Goal: Transaction & Acquisition: Obtain resource

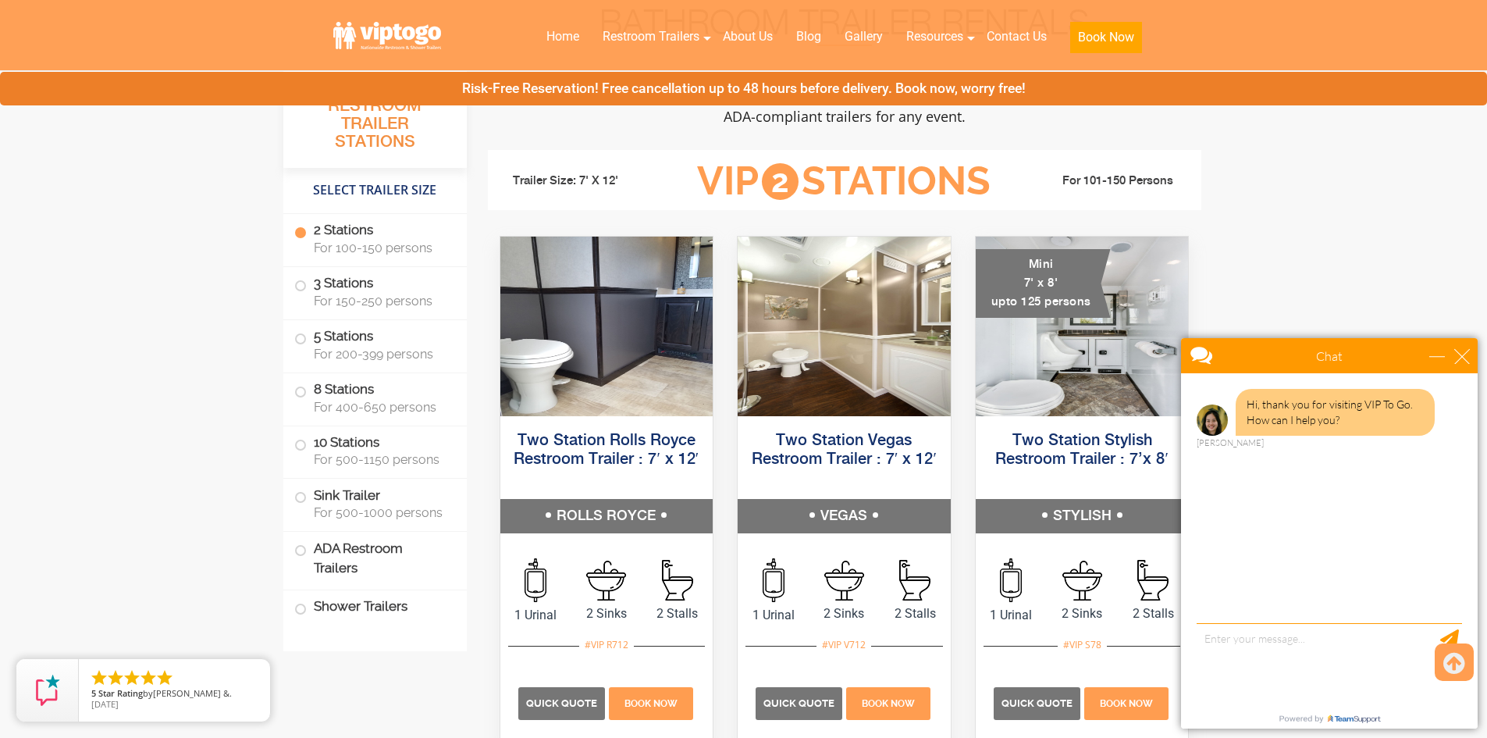
scroll to position [703, 0]
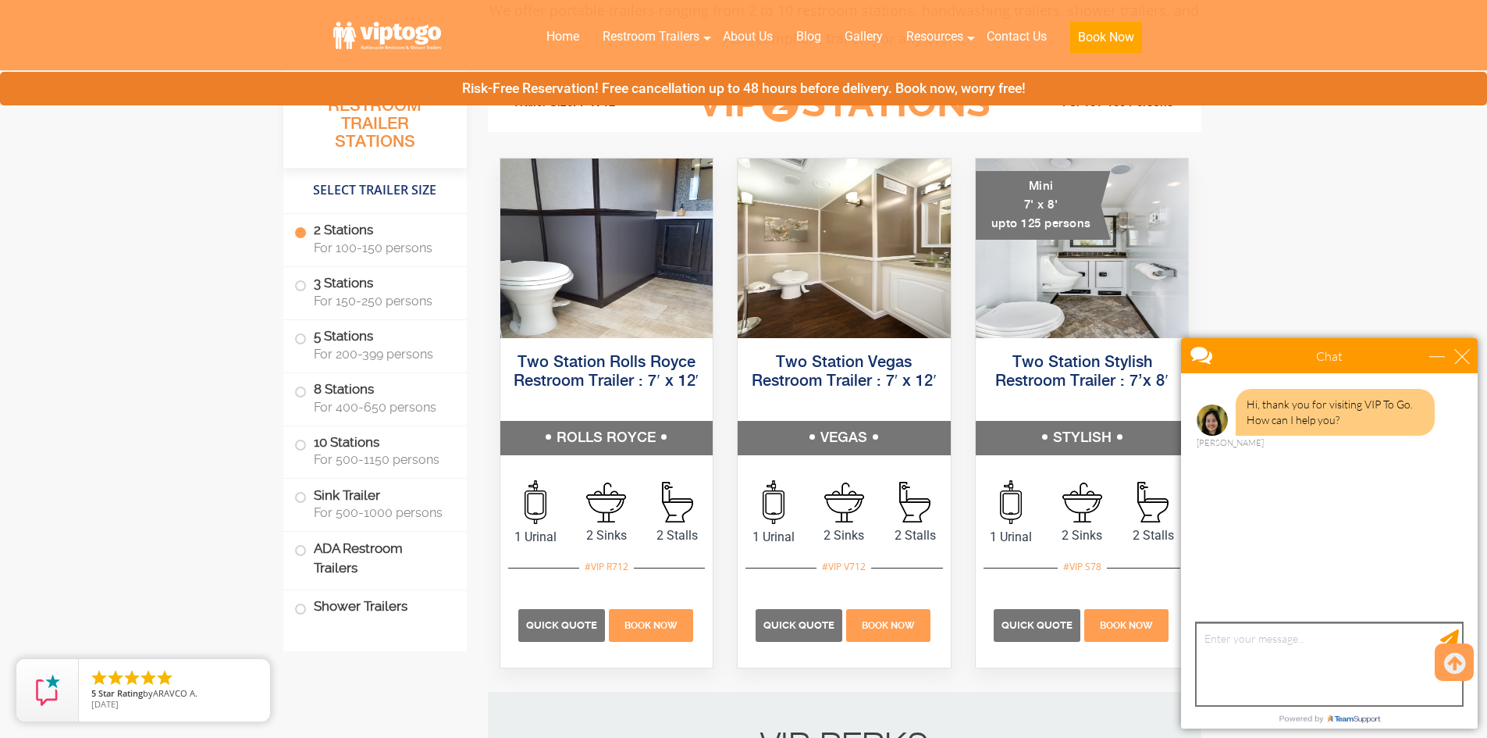
click at [1236, 645] on textarea "type your message" at bounding box center [1329, 664] width 265 height 82
type textarea "looking for a quick quote"
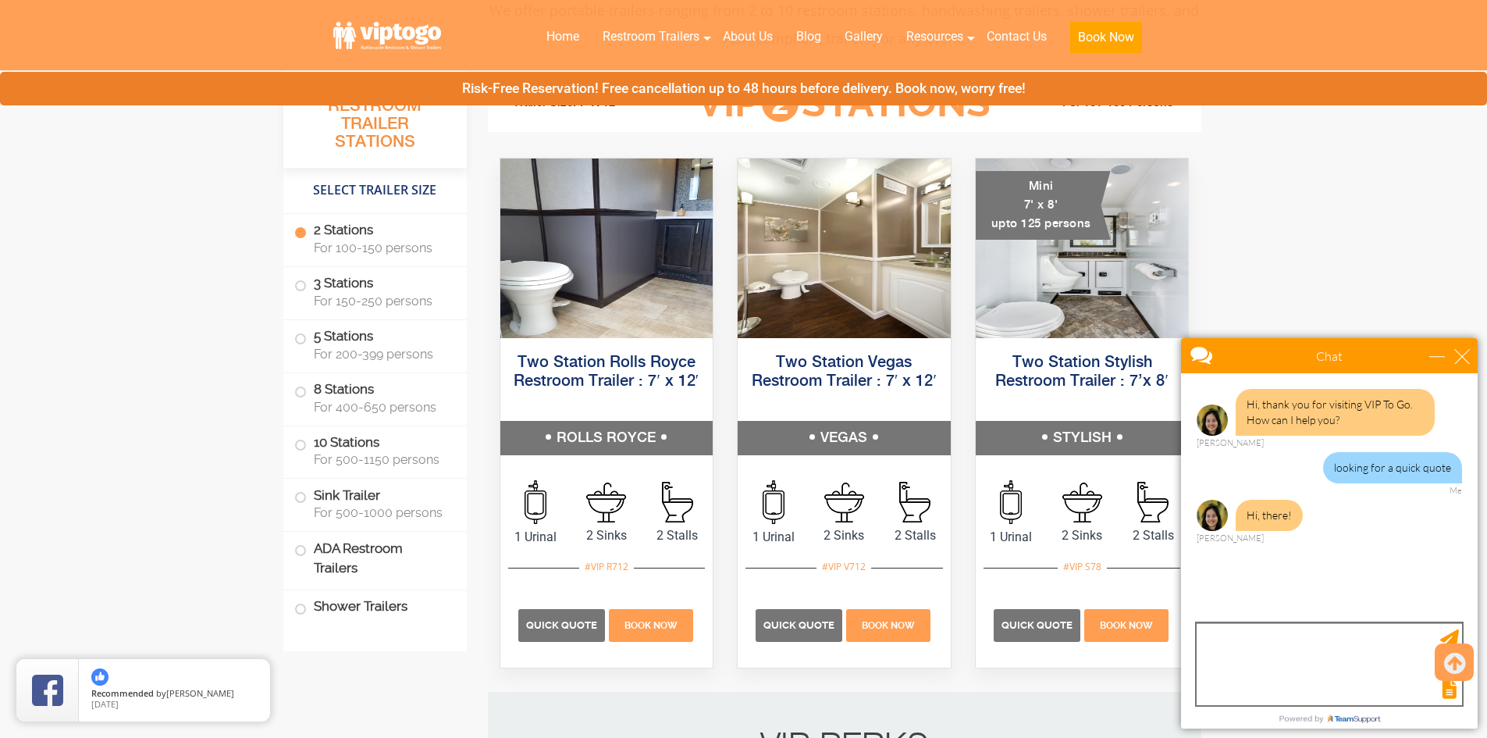
scroll to position [0, 0]
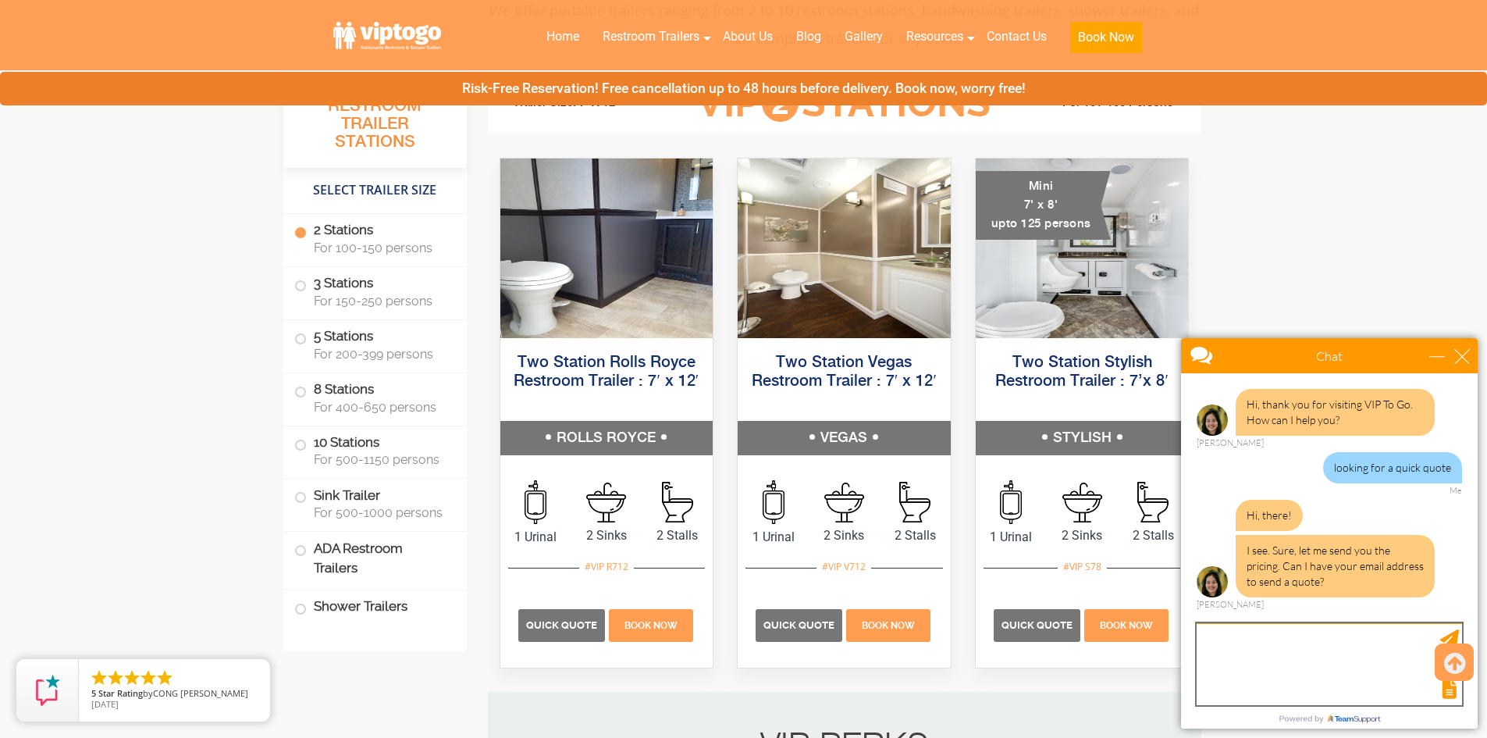
click at [1223, 644] on textarea "type your message" at bounding box center [1329, 664] width 265 height 82
type textarea "[EMAIL_ADDRESS][DOMAIN_NAME]"
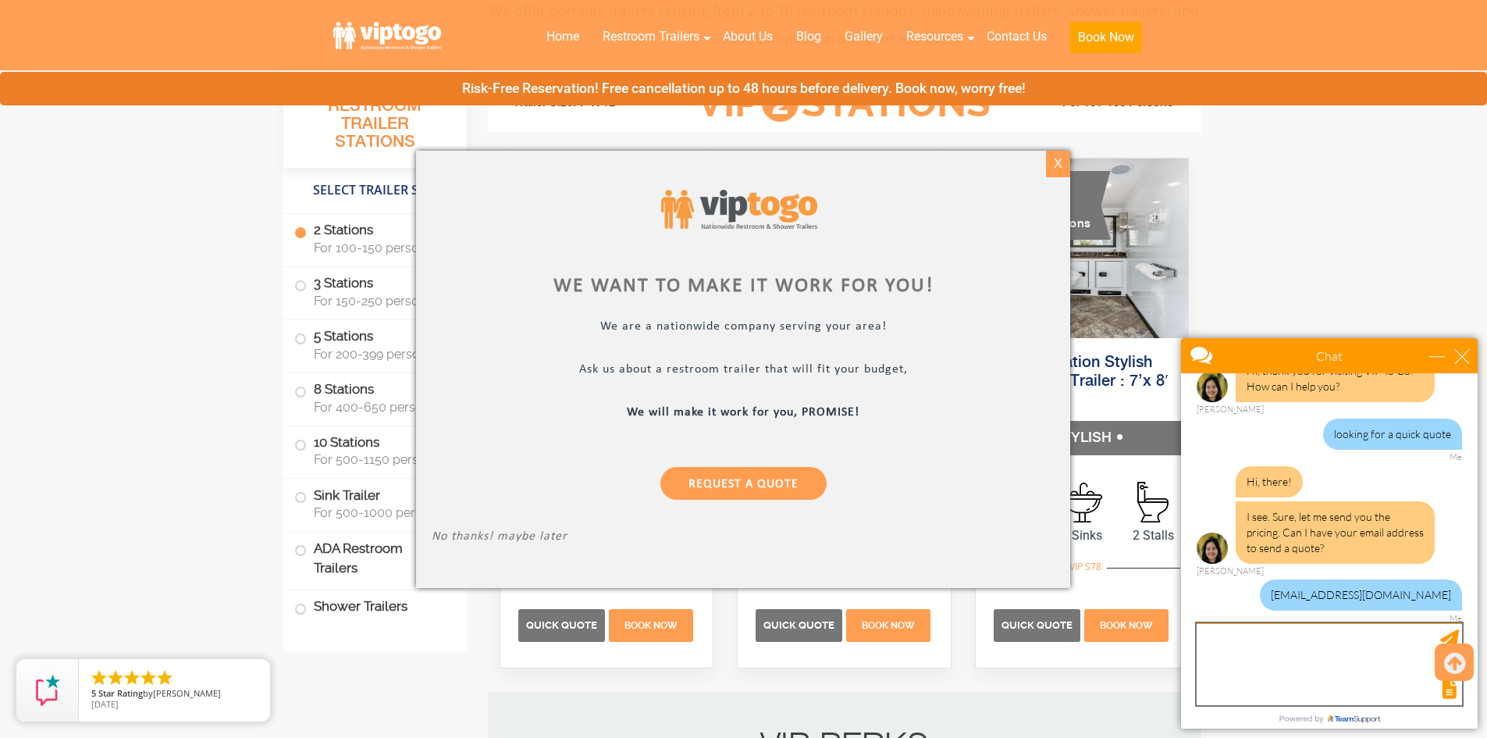
scroll to position [81, 0]
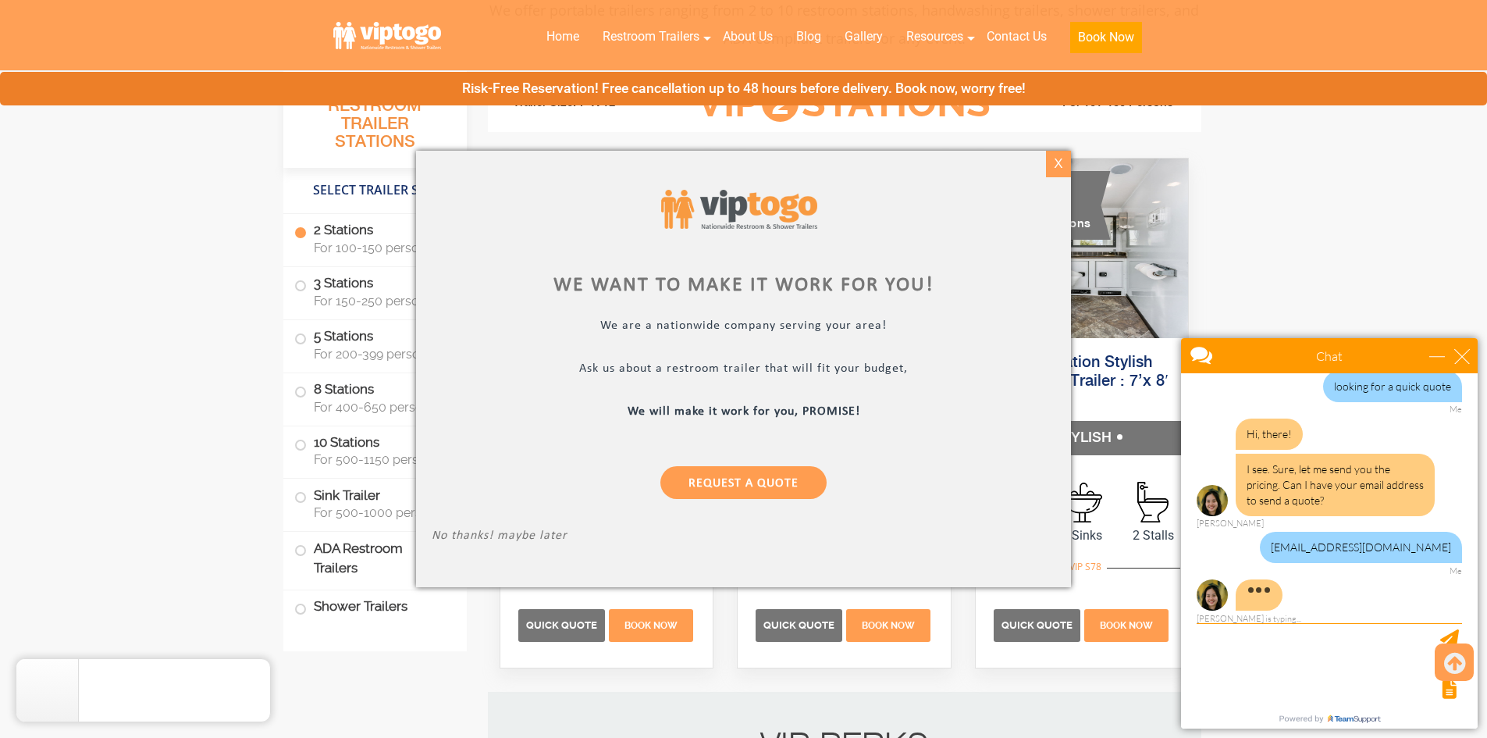
click at [1059, 166] on div "X" at bounding box center [1058, 164] width 24 height 27
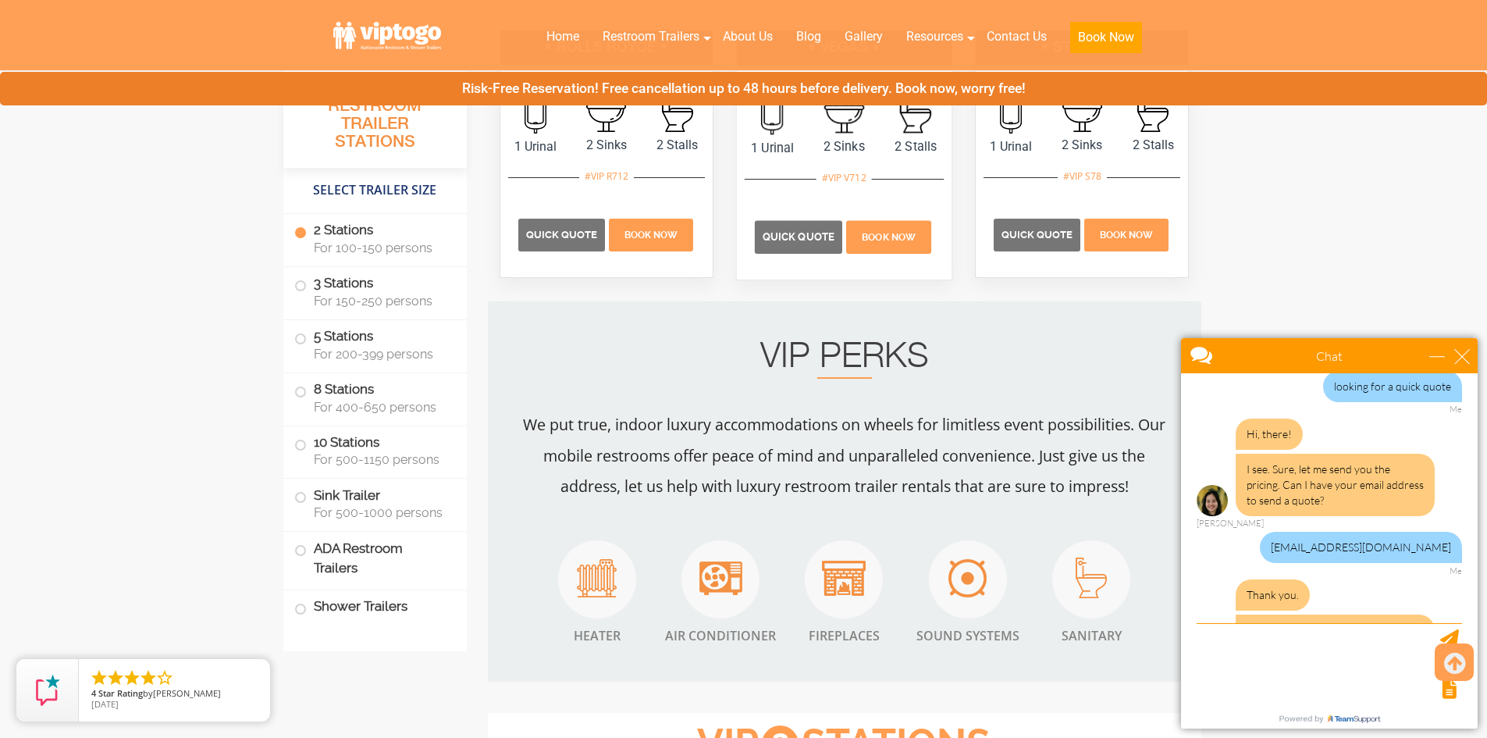
scroll to position [132, 0]
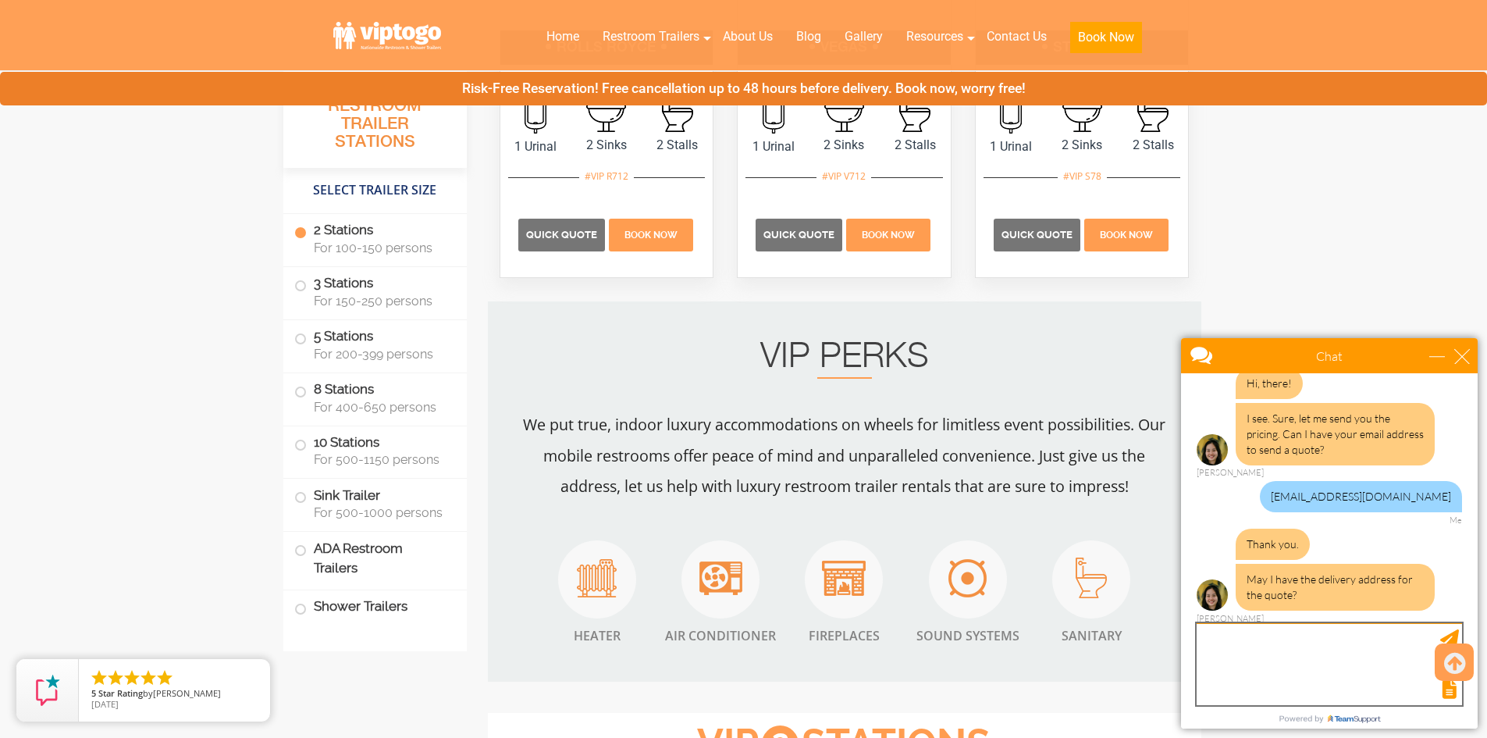
click at [1206, 643] on textarea "type your message" at bounding box center [1329, 664] width 265 height 82
type textarea "13 Gina Drive, Hazlet NJ 07730"
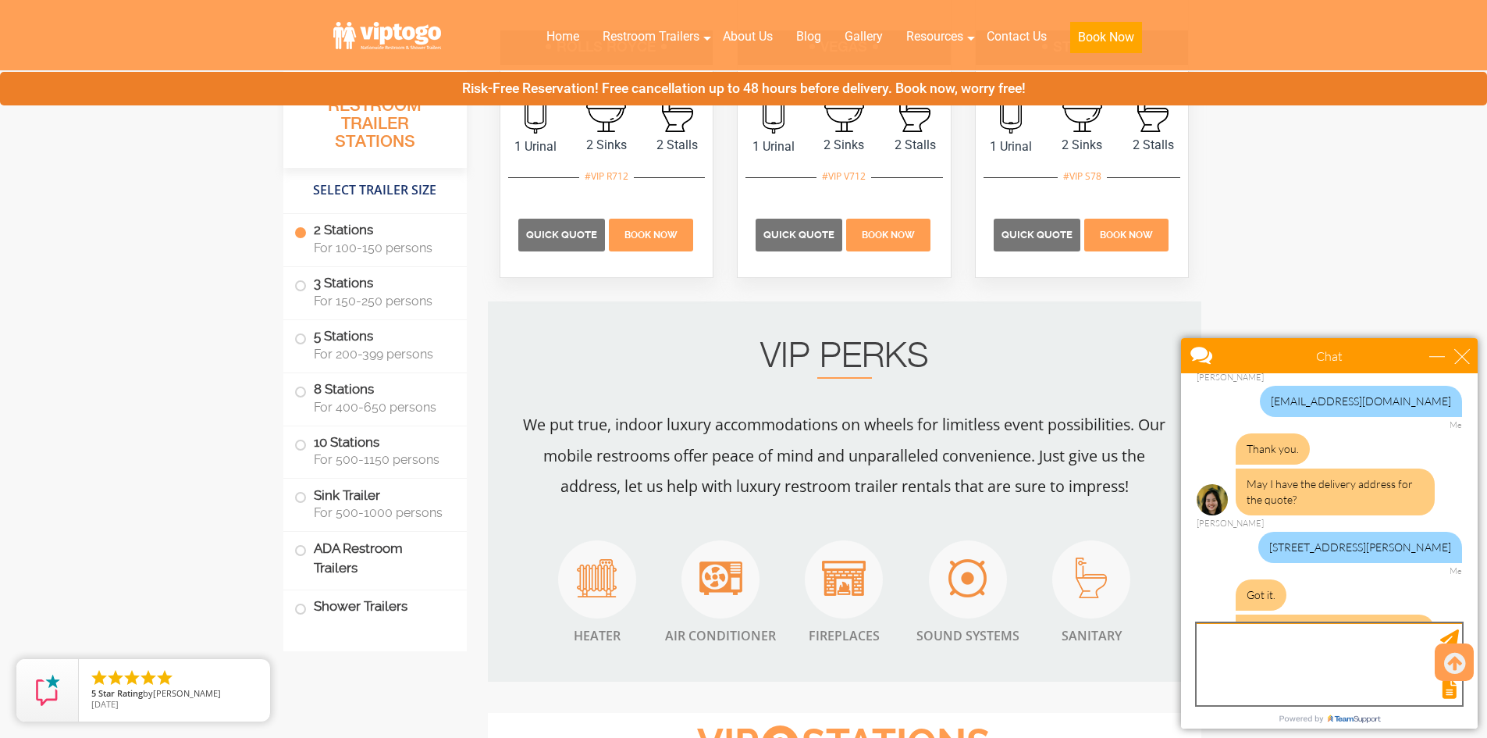
scroll to position [278, 0]
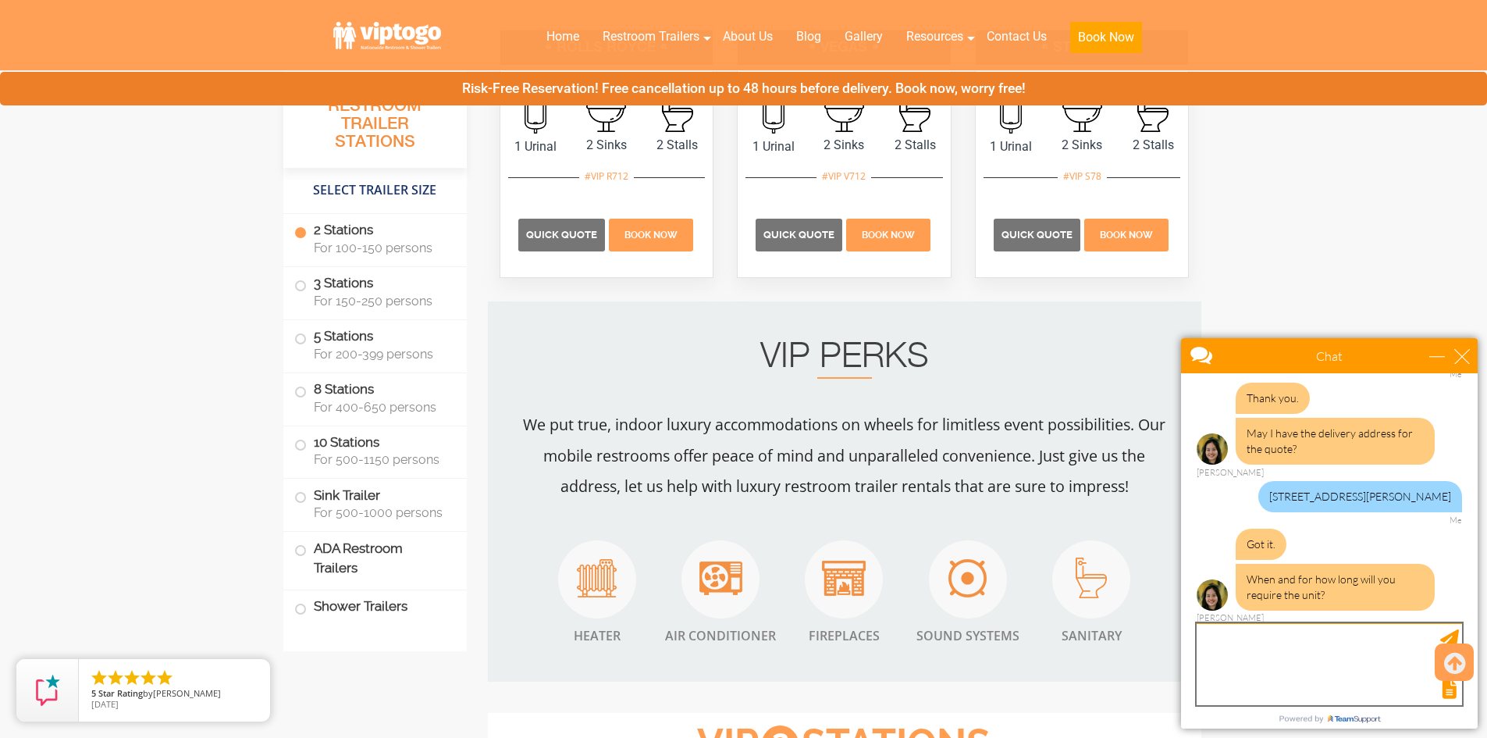
click at [1202, 642] on textarea "type your message" at bounding box center [1329, 664] width 265 height 82
type textarea "Looking at August 2026 for a backyard wedding, so just need it for a day"
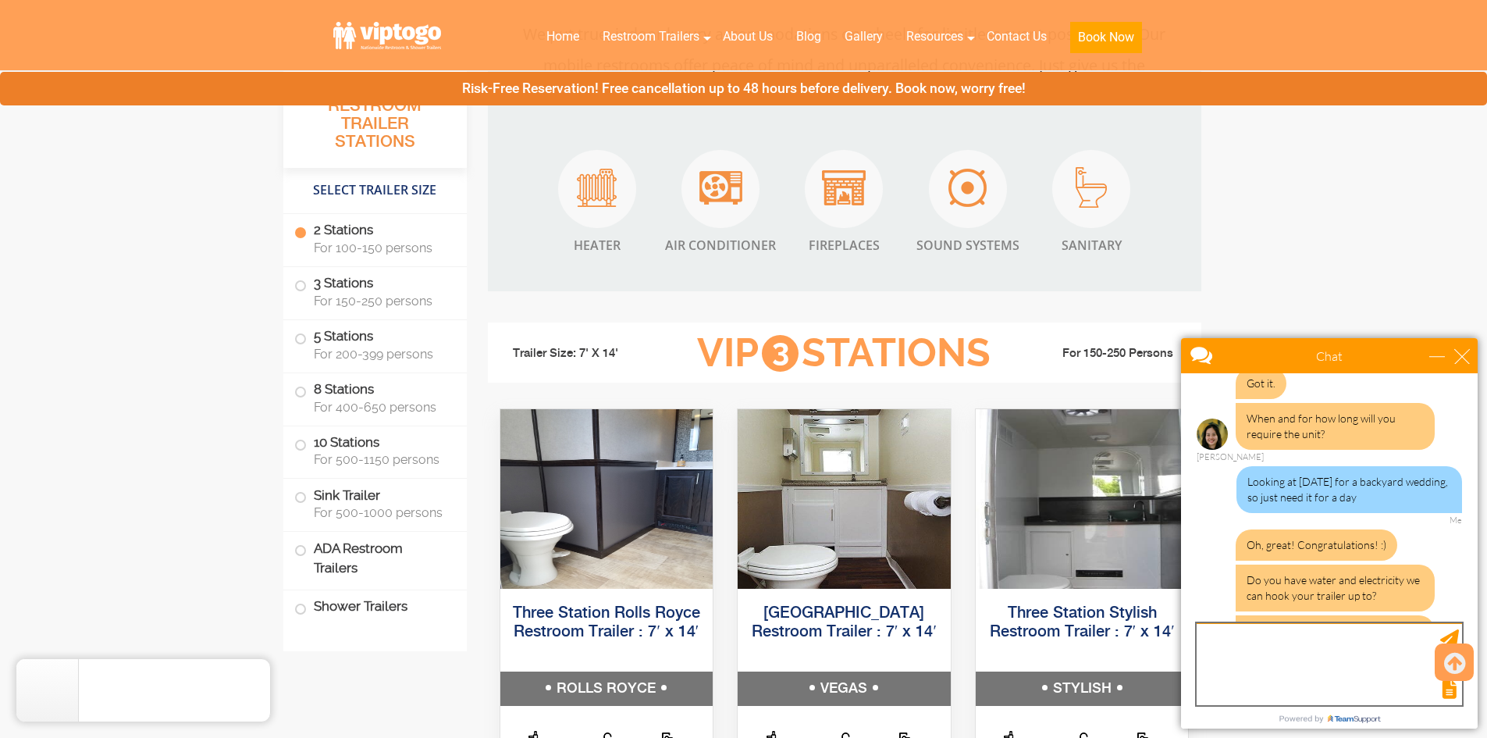
scroll to position [505, 0]
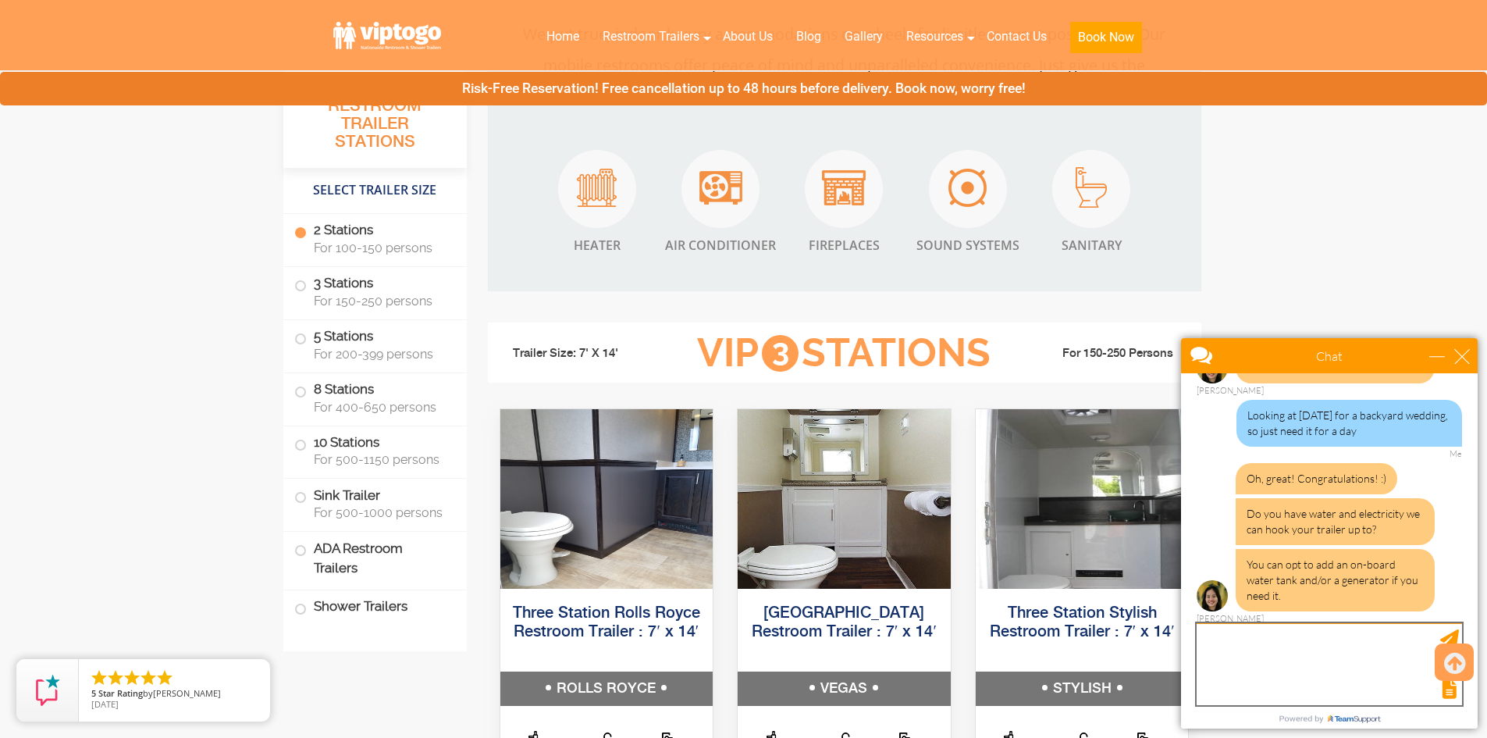
click at [1208, 639] on textarea "type your message" at bounding box center [1329, 664] width 265 height 82
type textarea "can you give me the price for the water tank and generator separate."
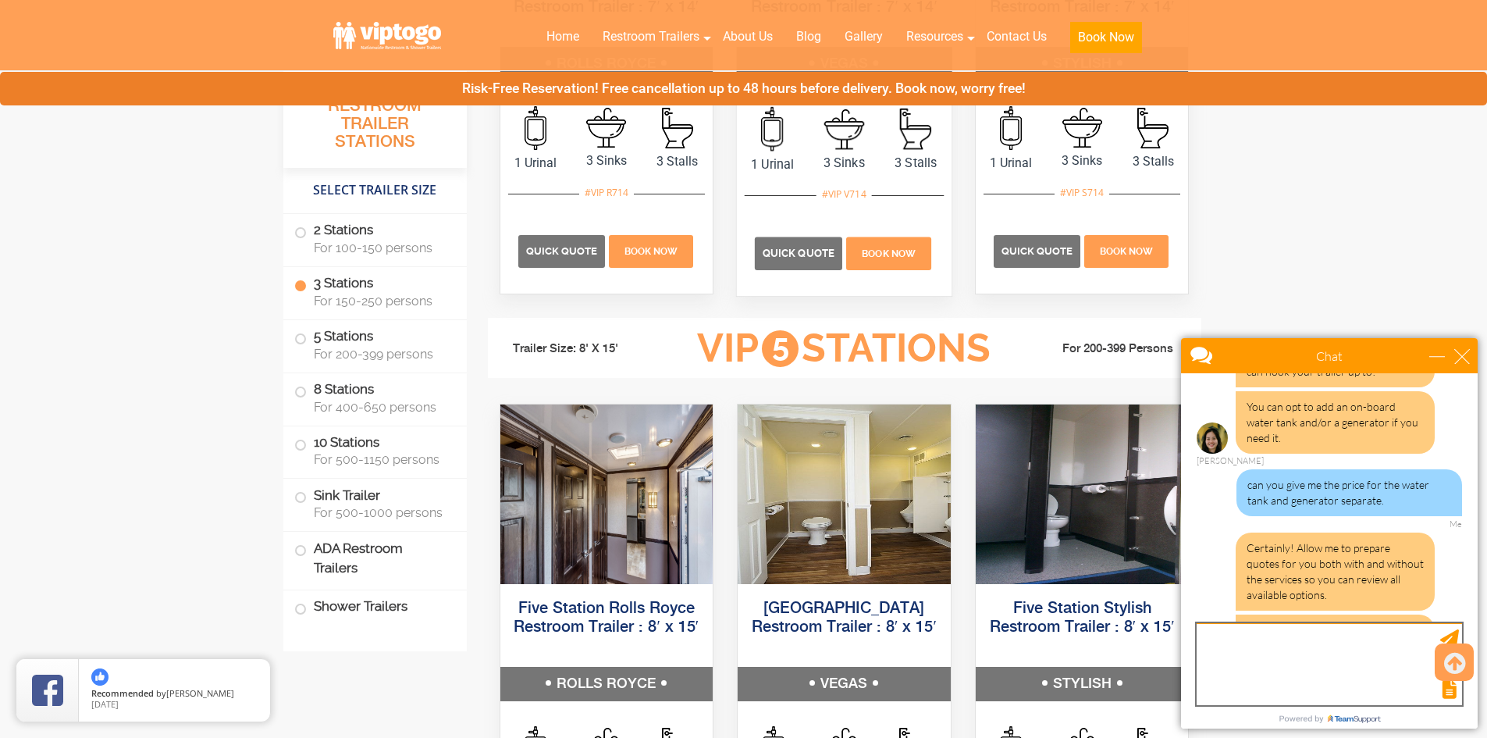
scroll to position [714, 0]
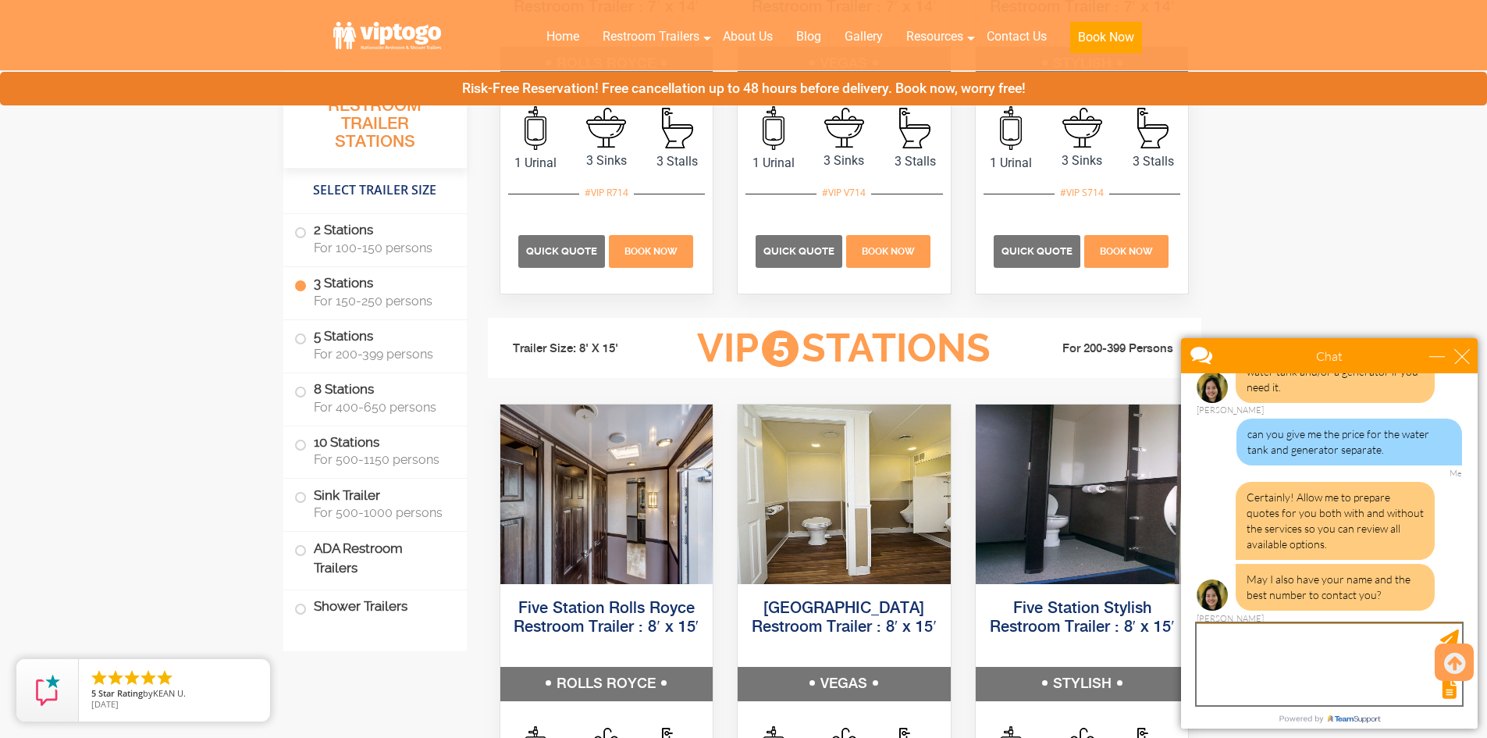
click at [1208, 640] on textarea "type your message" at bounding box center [1329, 664] width 265 height 82
type textarea "Kathy Lowther, 732-397-3105, however please do not call we are just in the plan…"
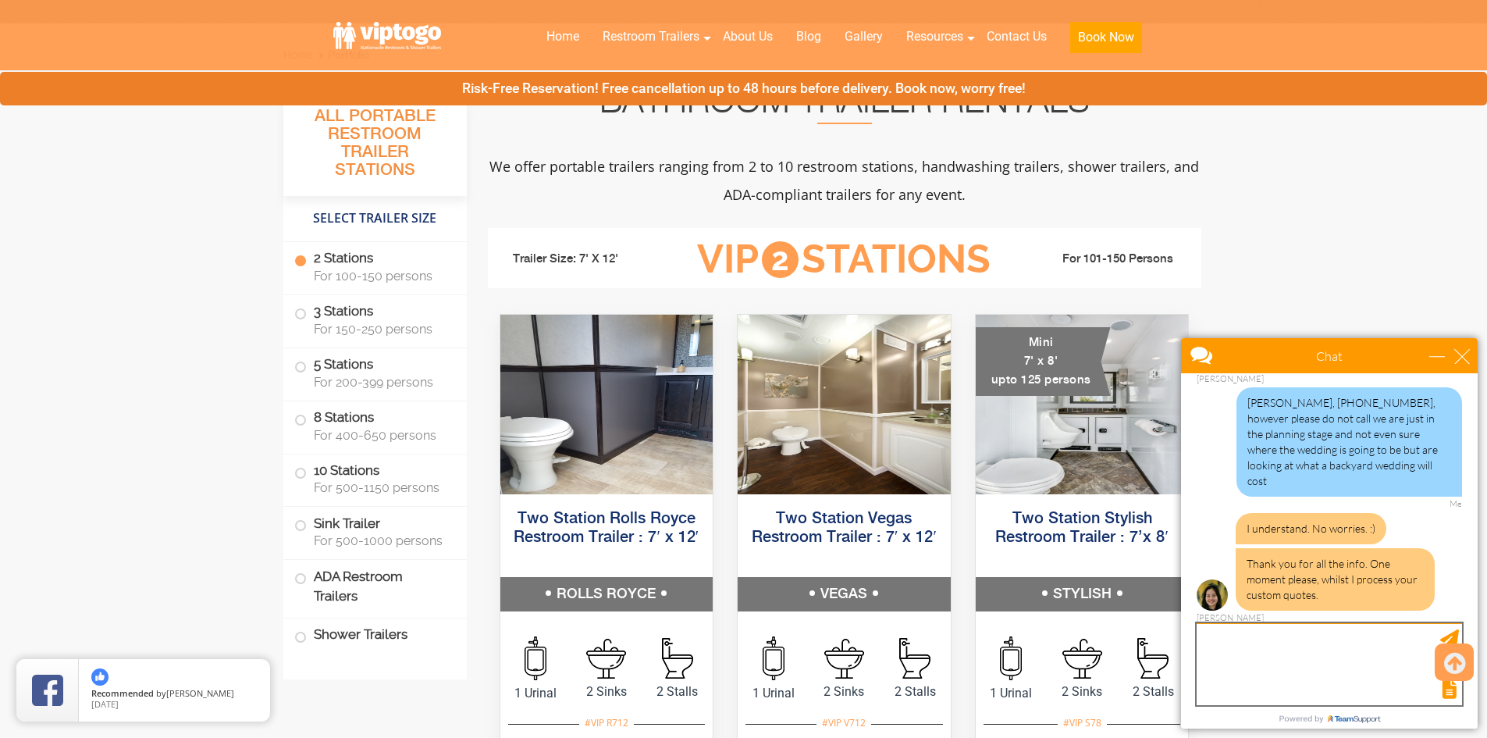
scroll to position [938, 0]
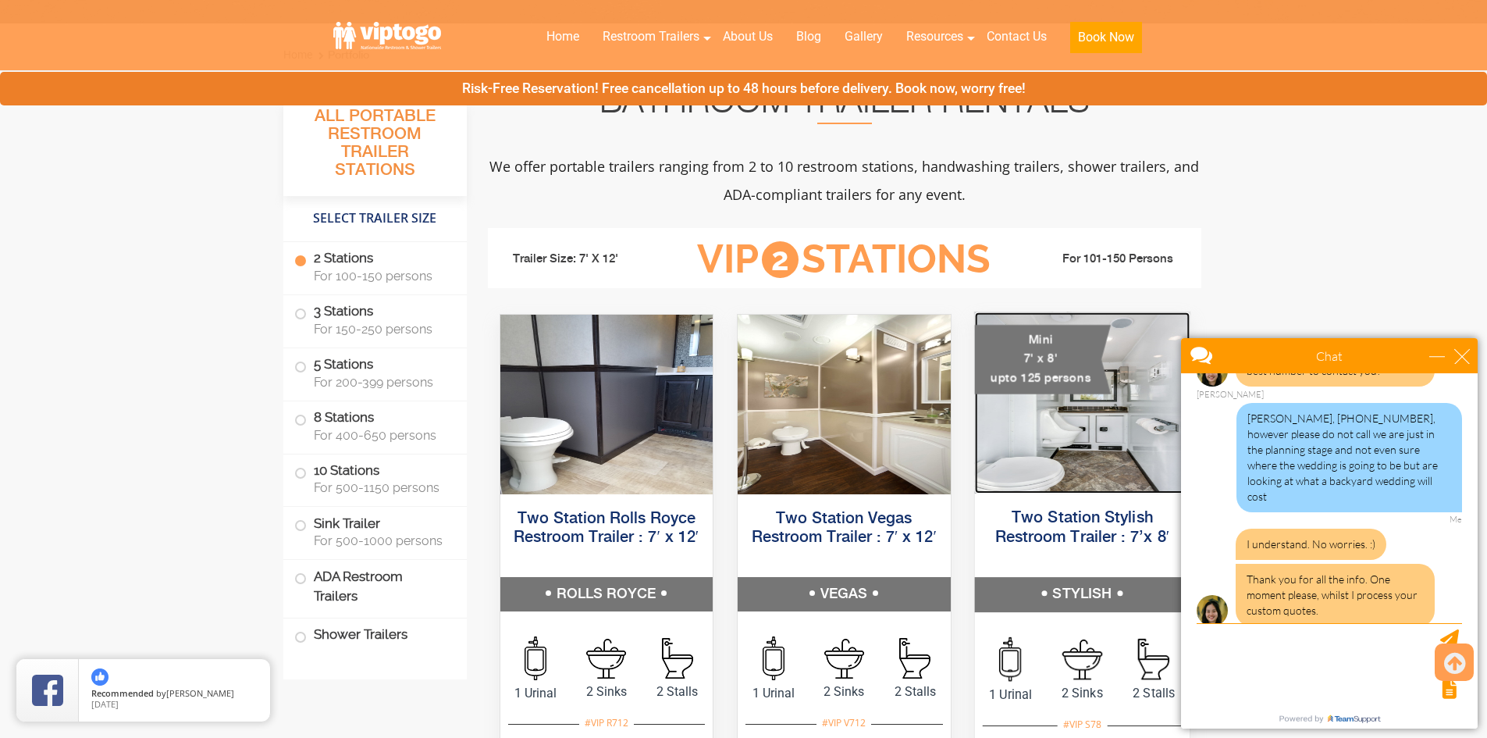
click at [1080, 411] on img at bounding box center [1081, 402] width 215 height 181
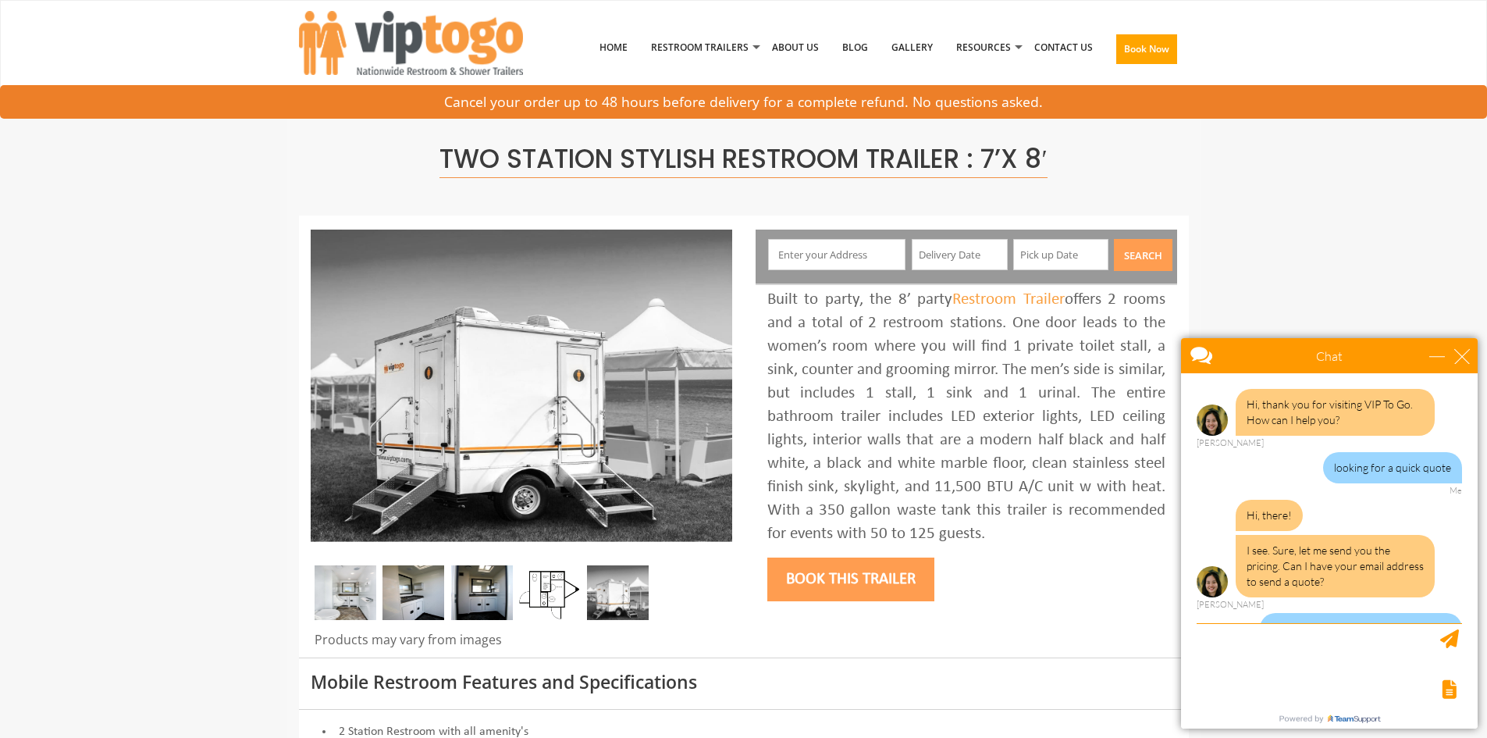
scroll to position [984, 0]
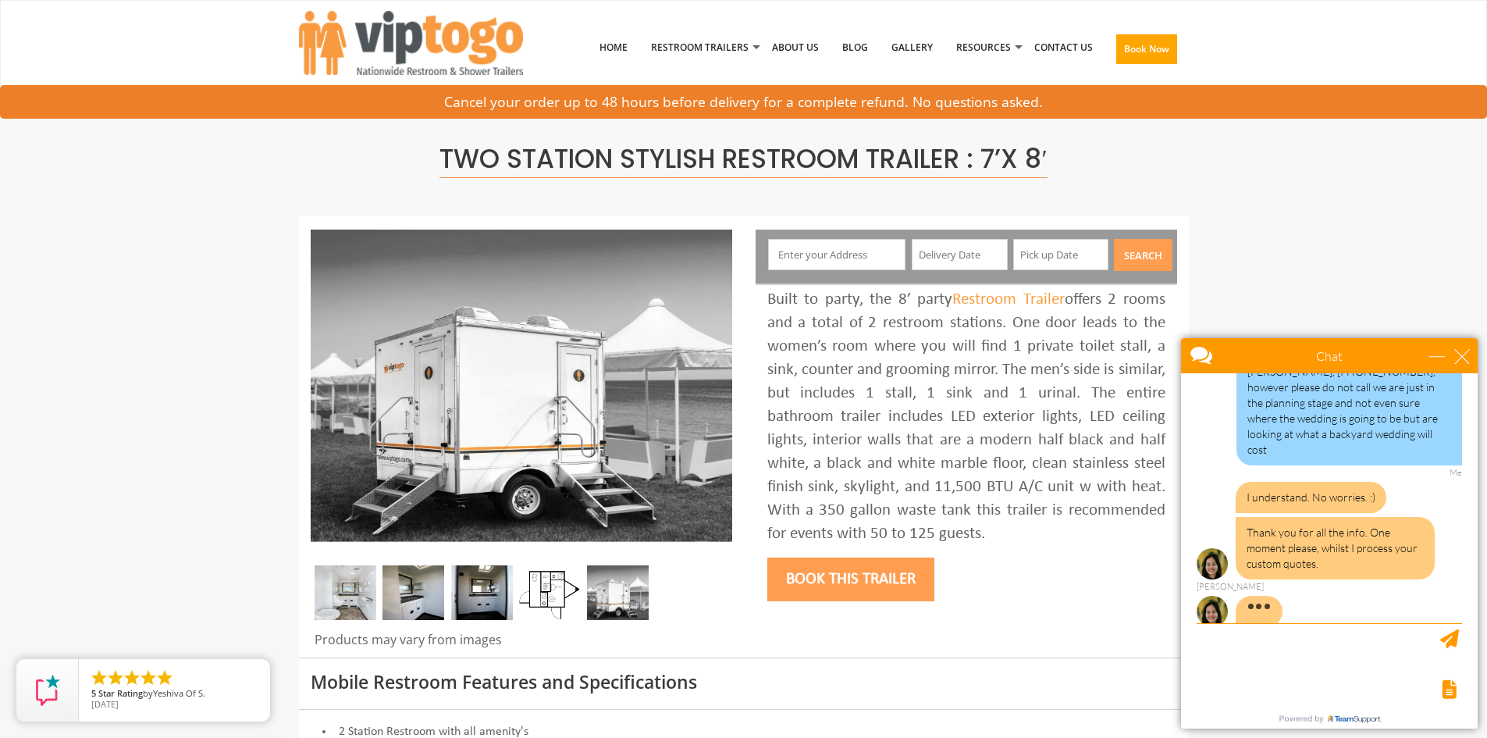
click at [341, 605] on img at bounding box center [346, 592] width 62 height 55
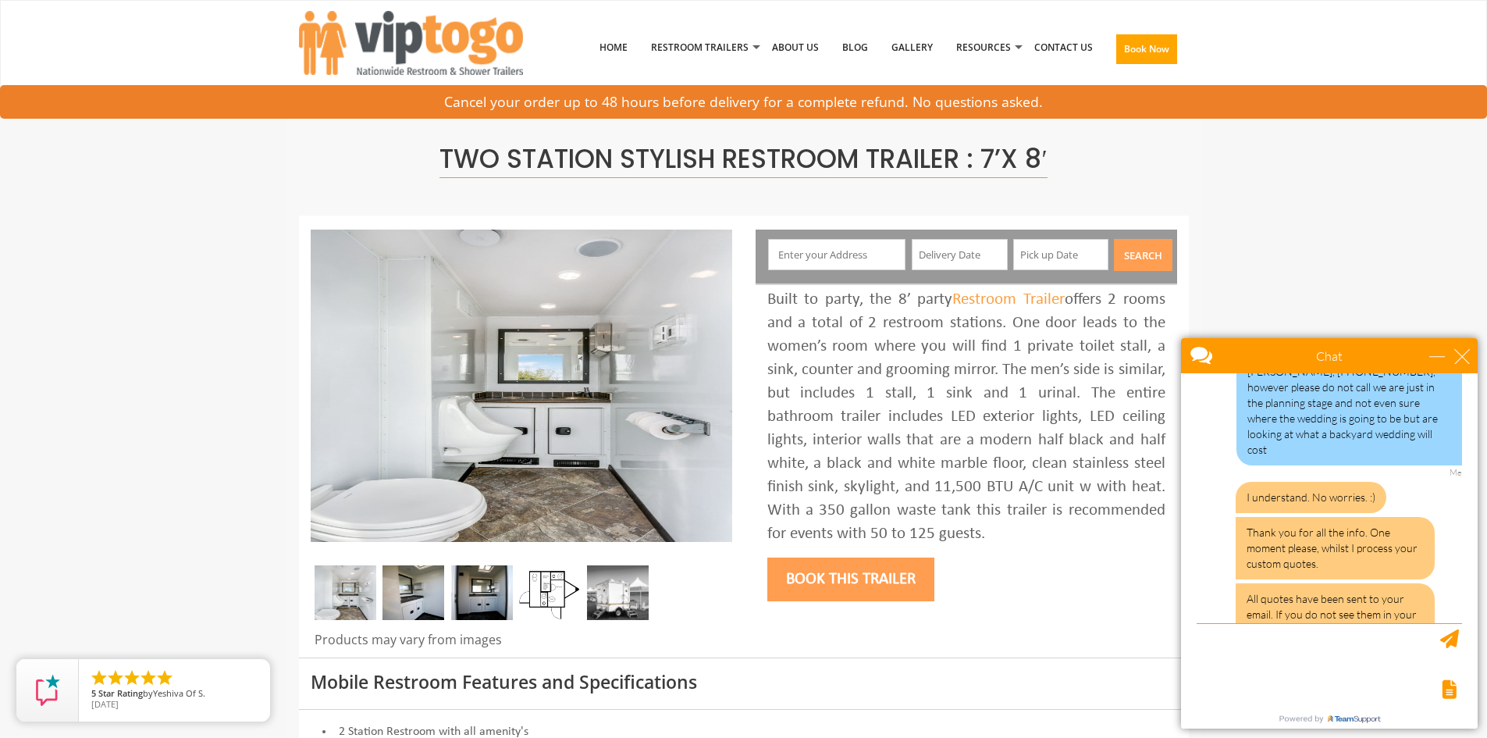
scroll to position [1035, 0]
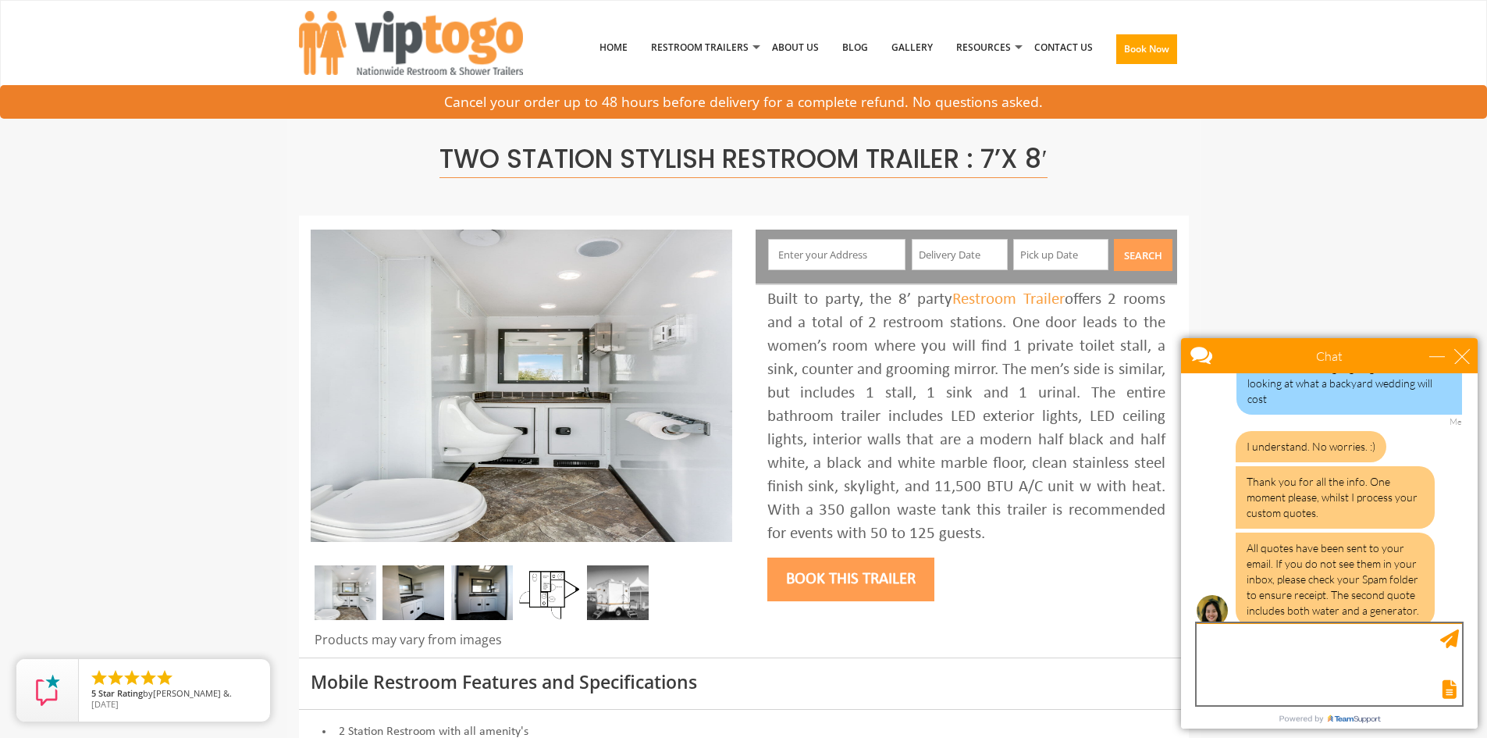
click at [1201, 654] on textarea "type your message" at bounding box center [1329, 664] width 265 height 82
type textarea "thanks"
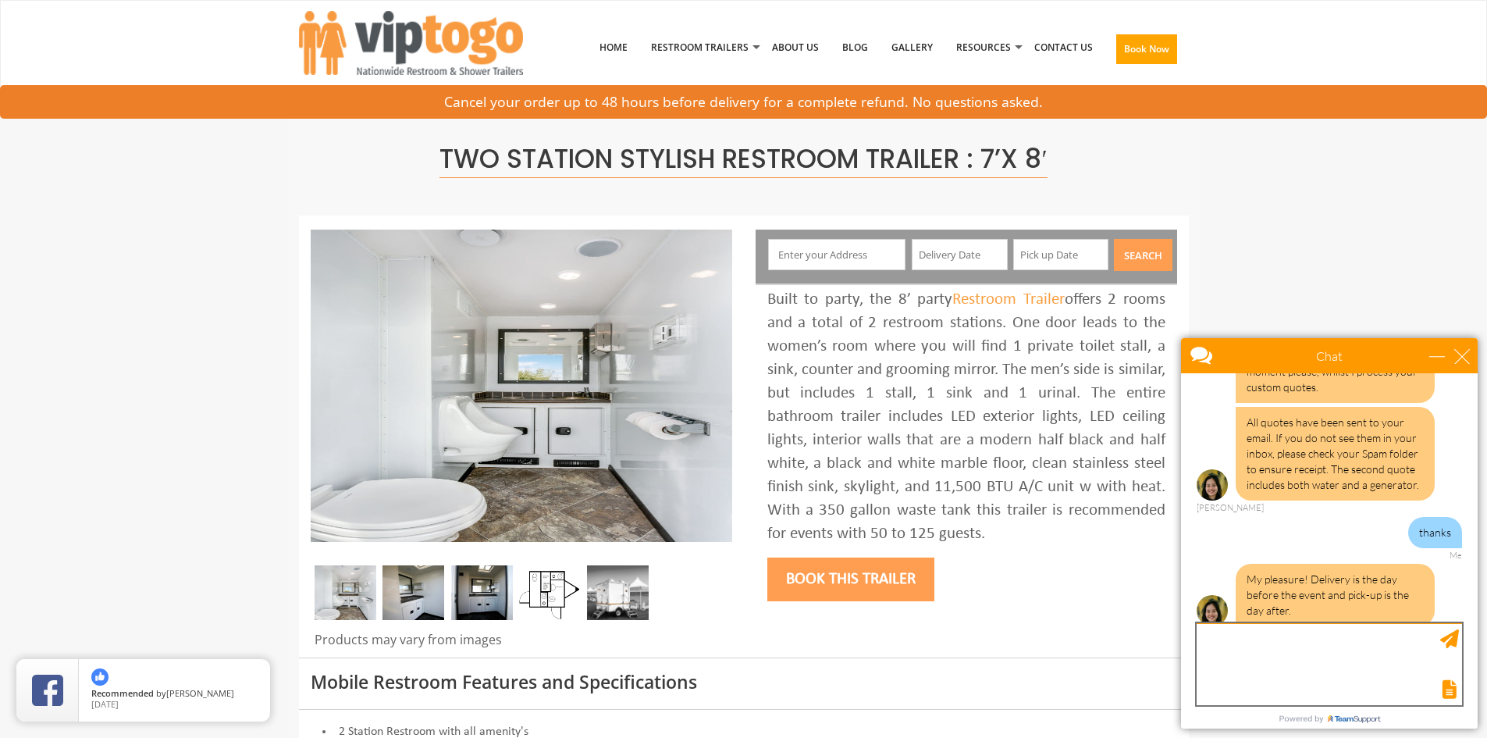
scroll to position [1208, 0]
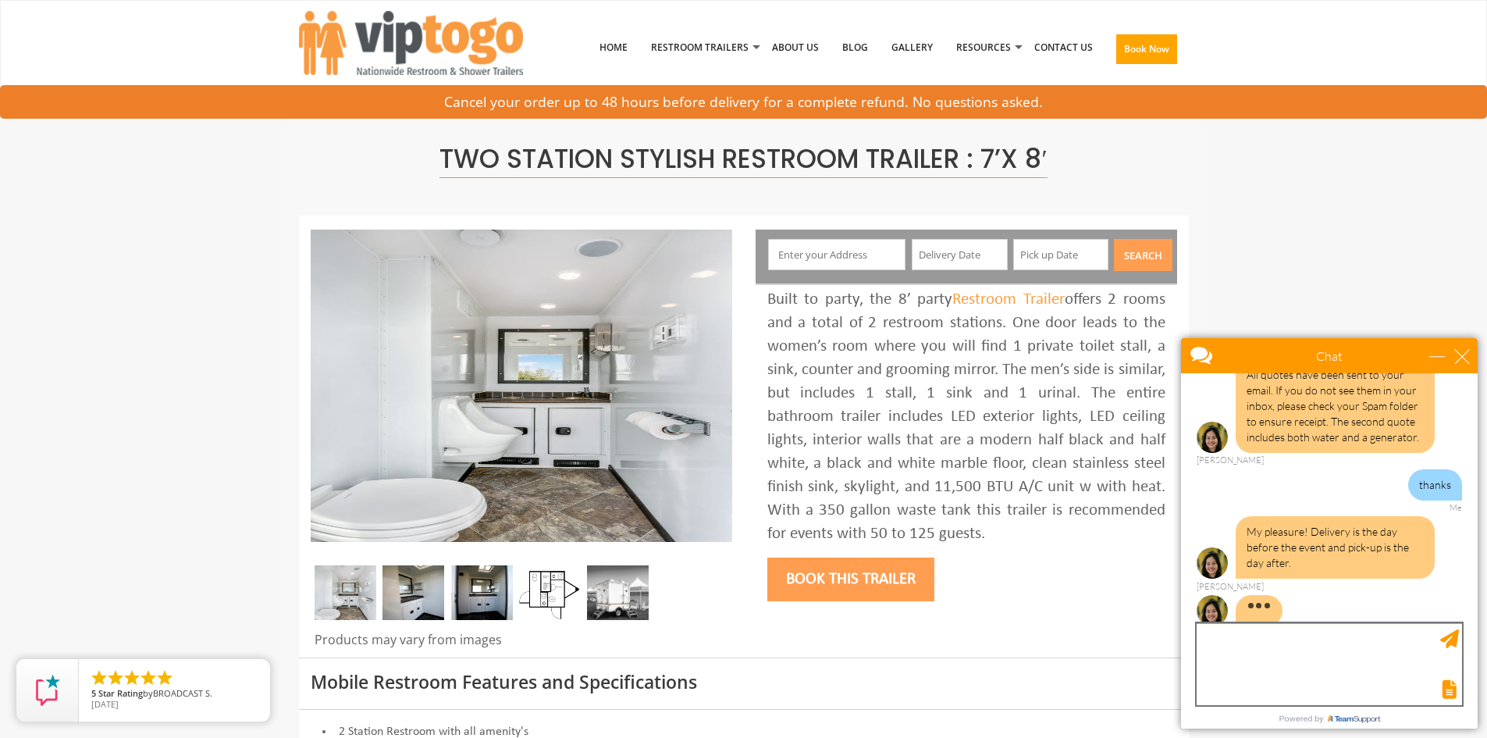
click at [1213, 646] on textarea "type your message" at bounding box center [1329, 664] width 265 height 82
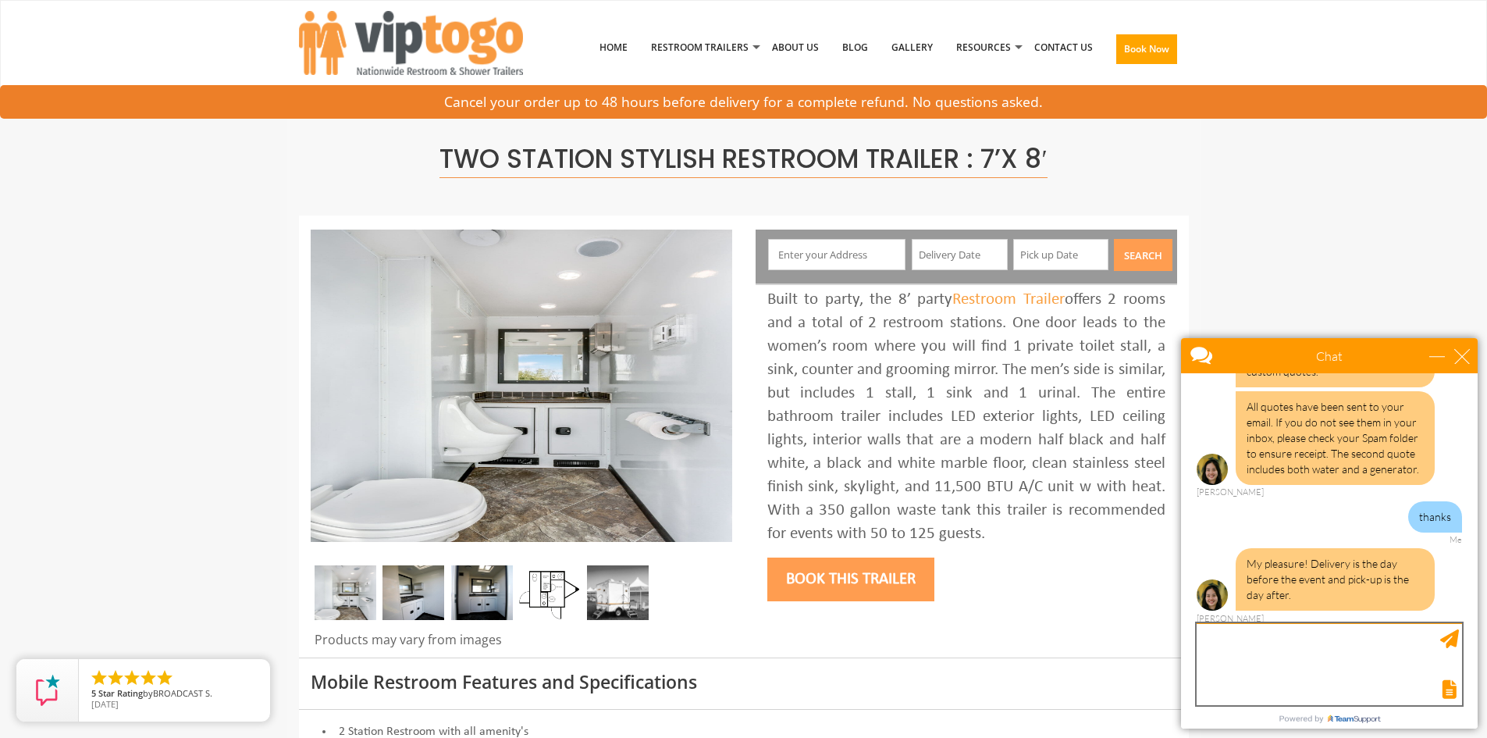
scroll to position [1161, 0]
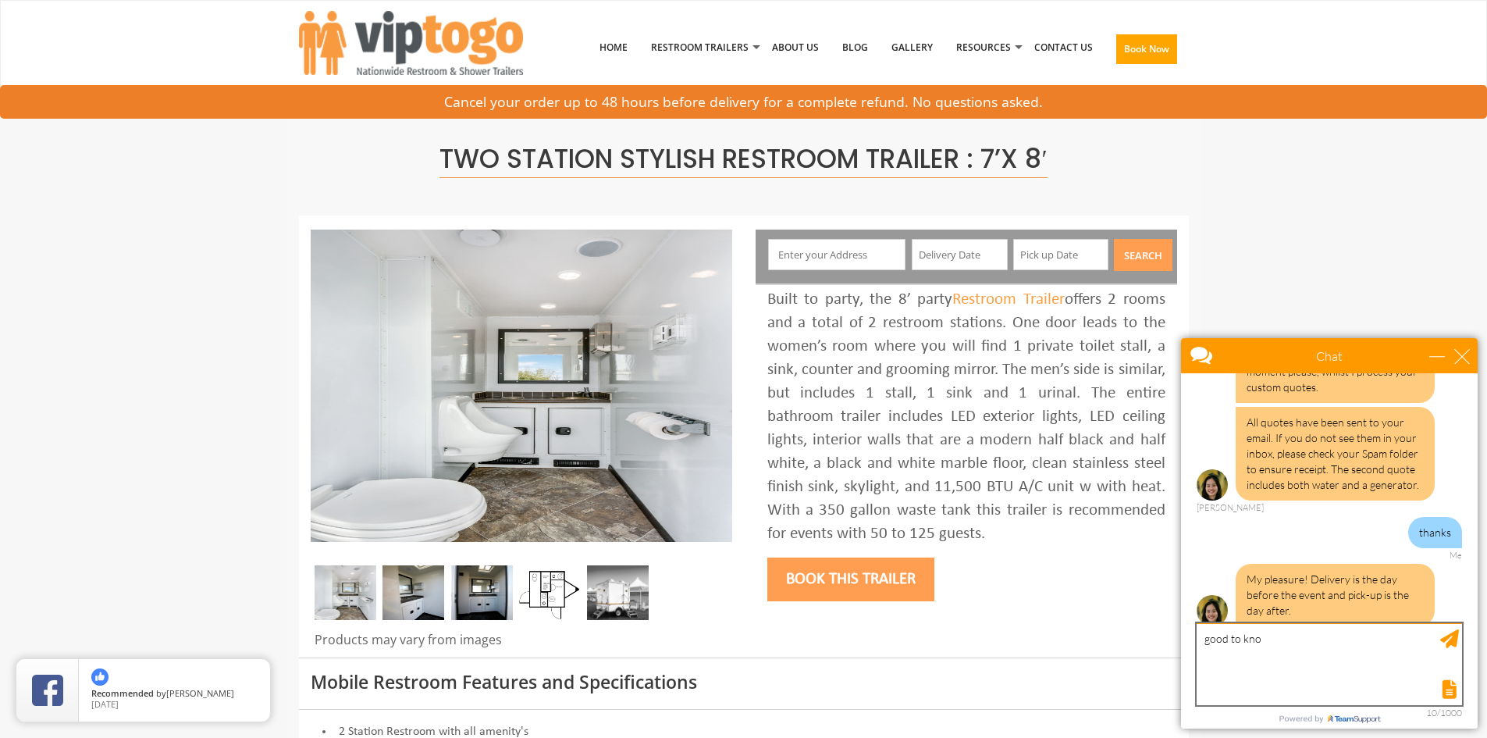
type textarea "good to know"
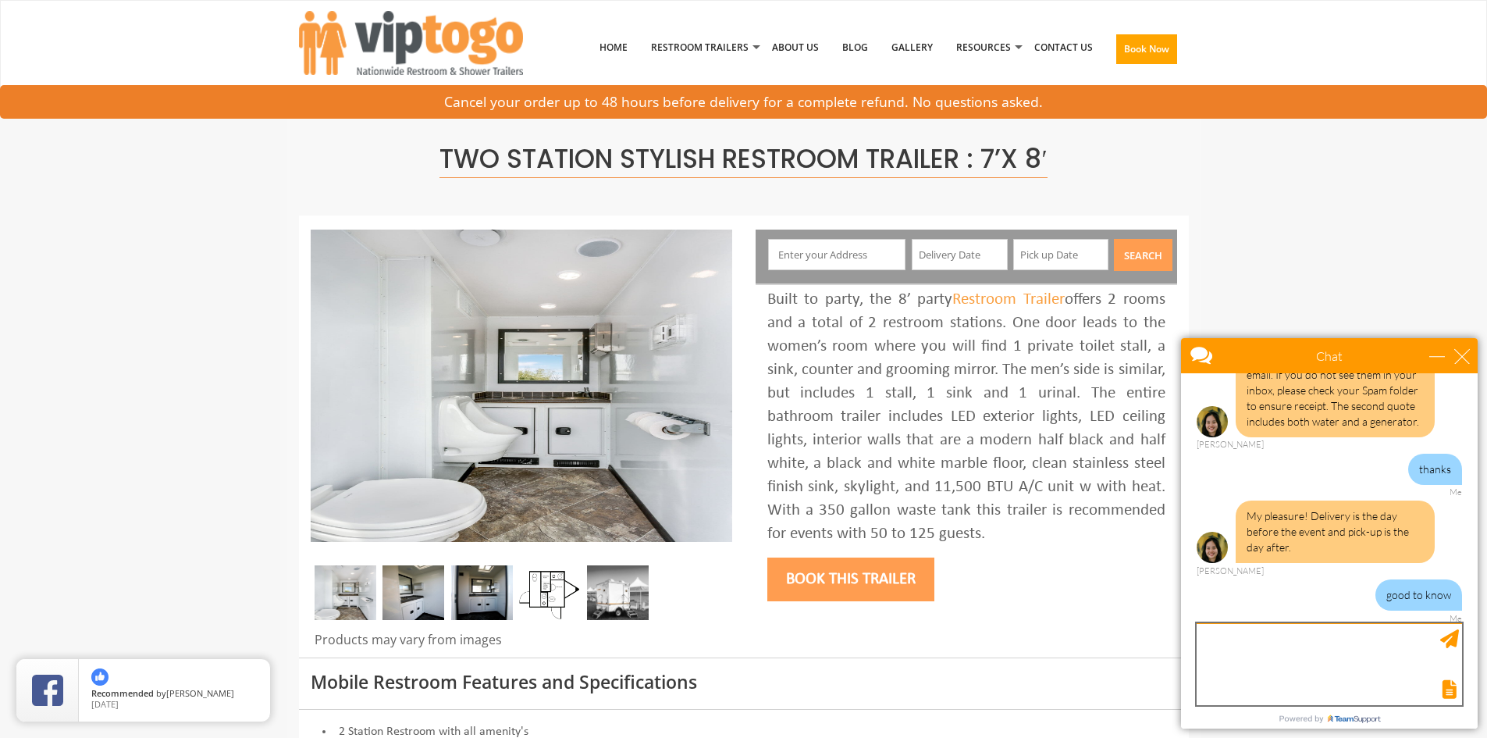
scroll to position [1208, 0]
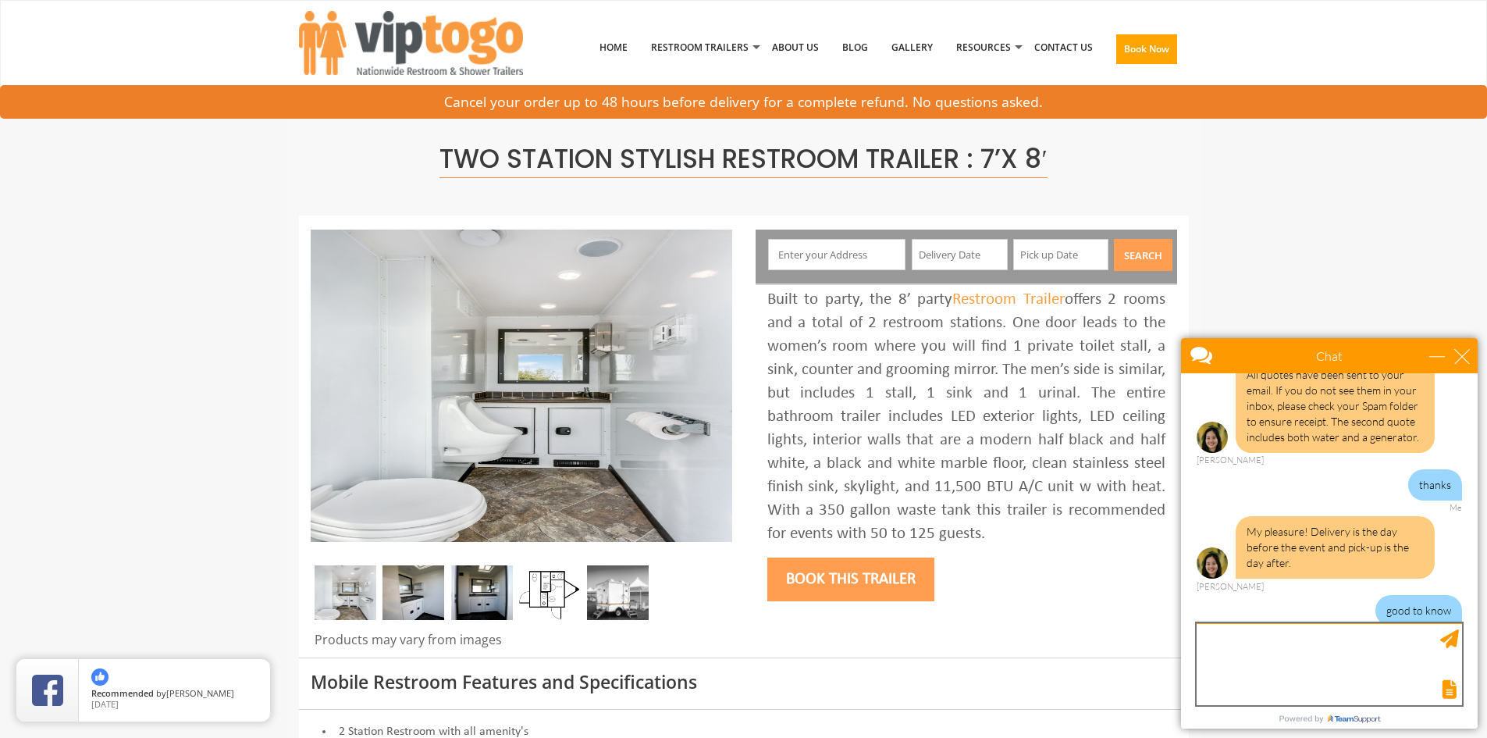
click at [1215, 648] on textarea "type your message" at bounding box center [1329, 664] width 265 height 82
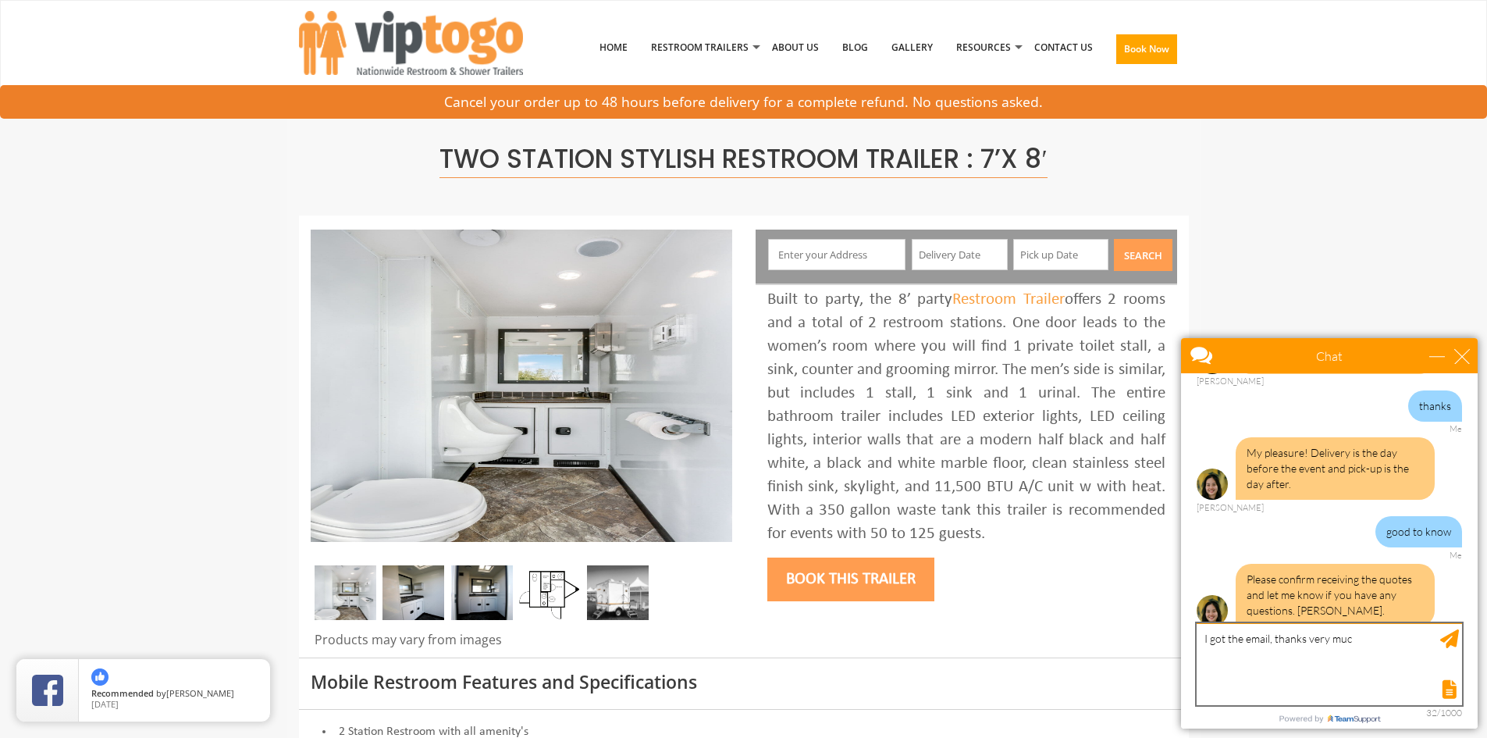
type textarea "I got the email, thanks very much"
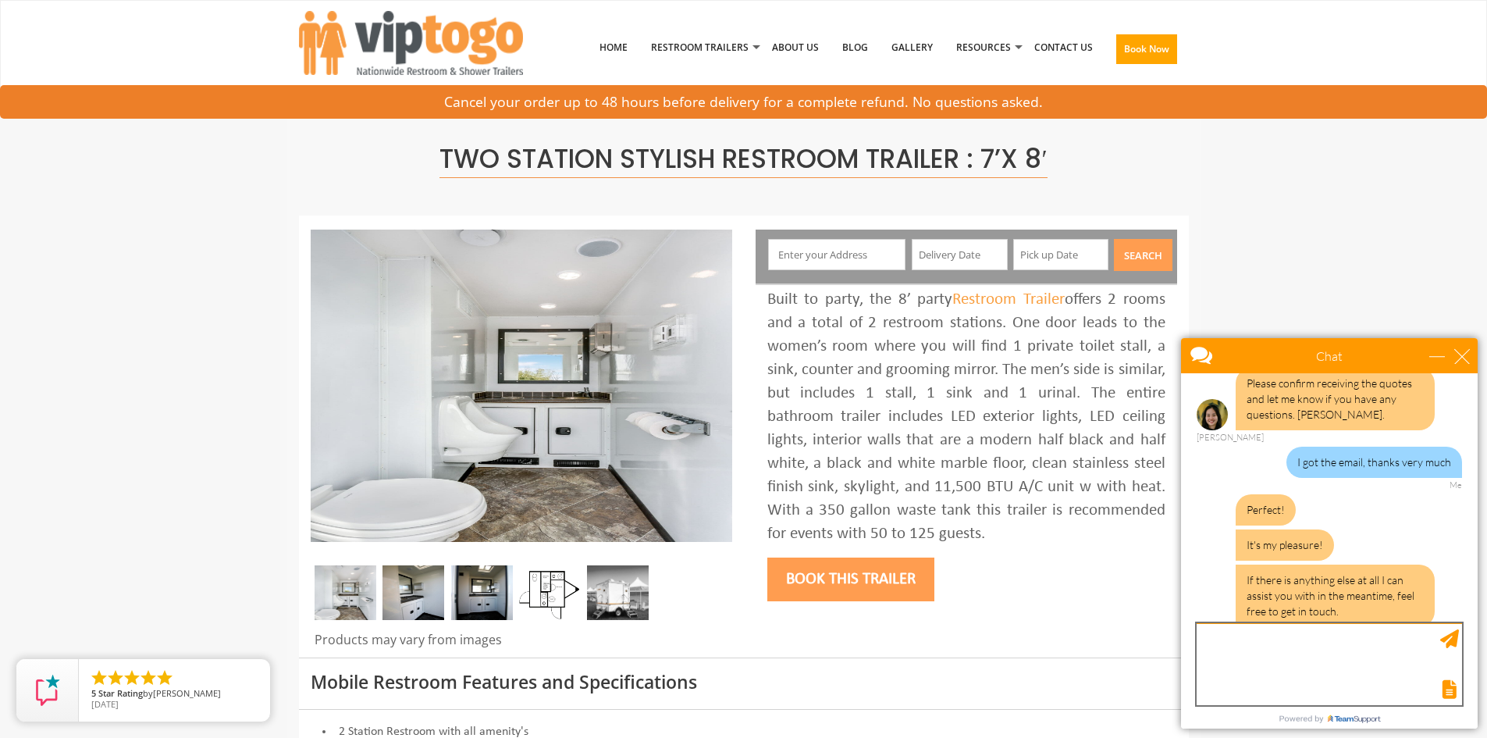
scroll to position [1534, 0]
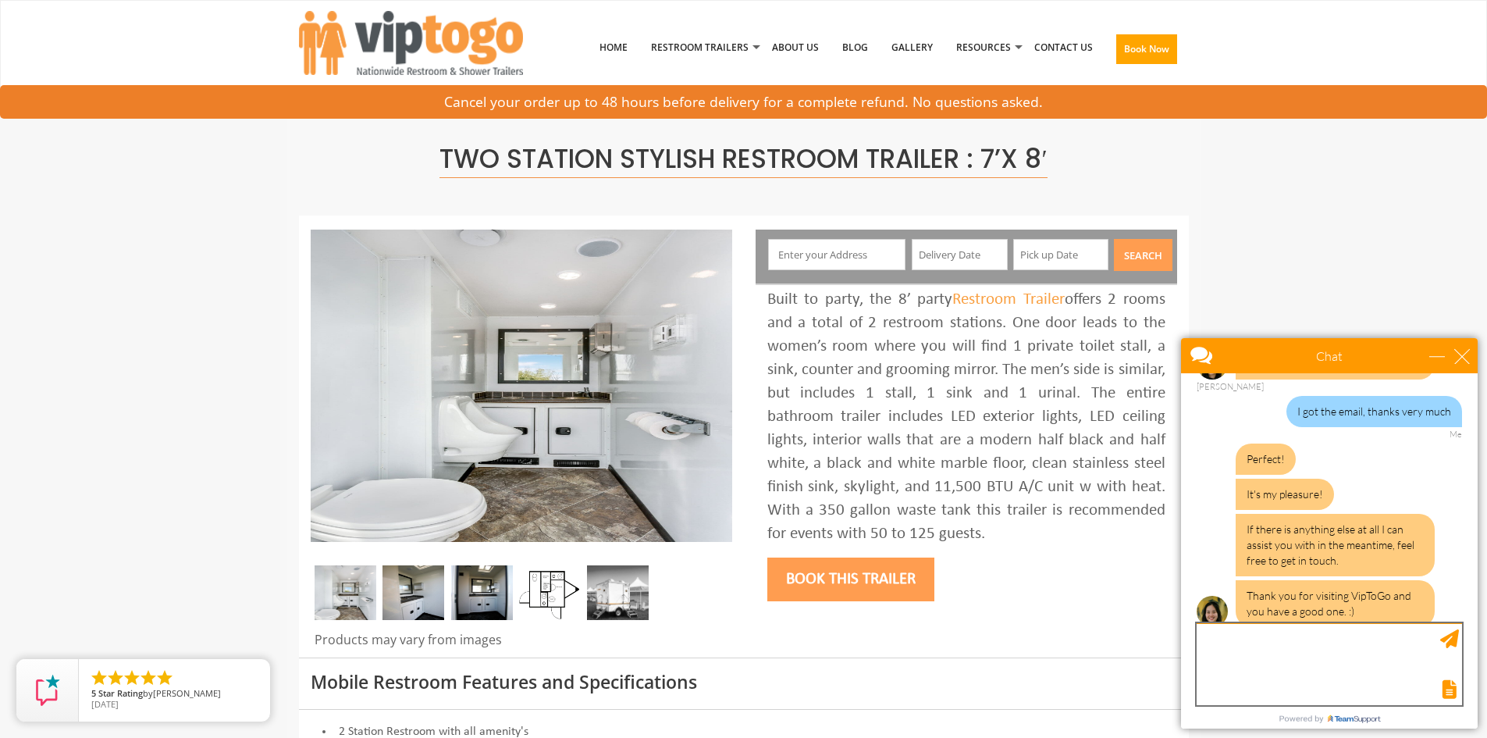
click at [1279, 633] on textarea "type your message" at bounding box center [1329, 664] width 265 height 82
type textarea "you too, bye"
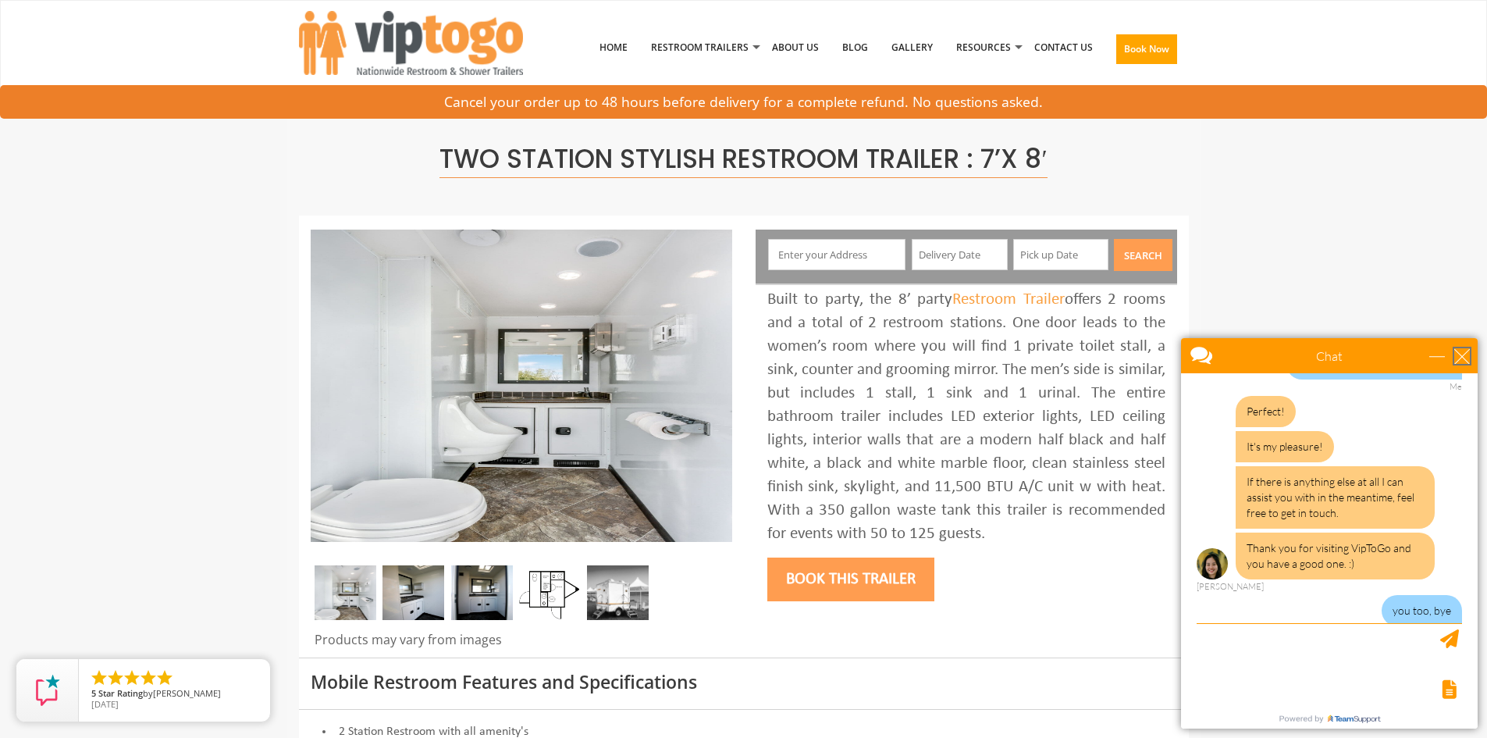
click at [1467, 360] on div "close" at bounding box center [1462, 356] width 16 height 16
type input "Continue Chat"
type input "End Chat"
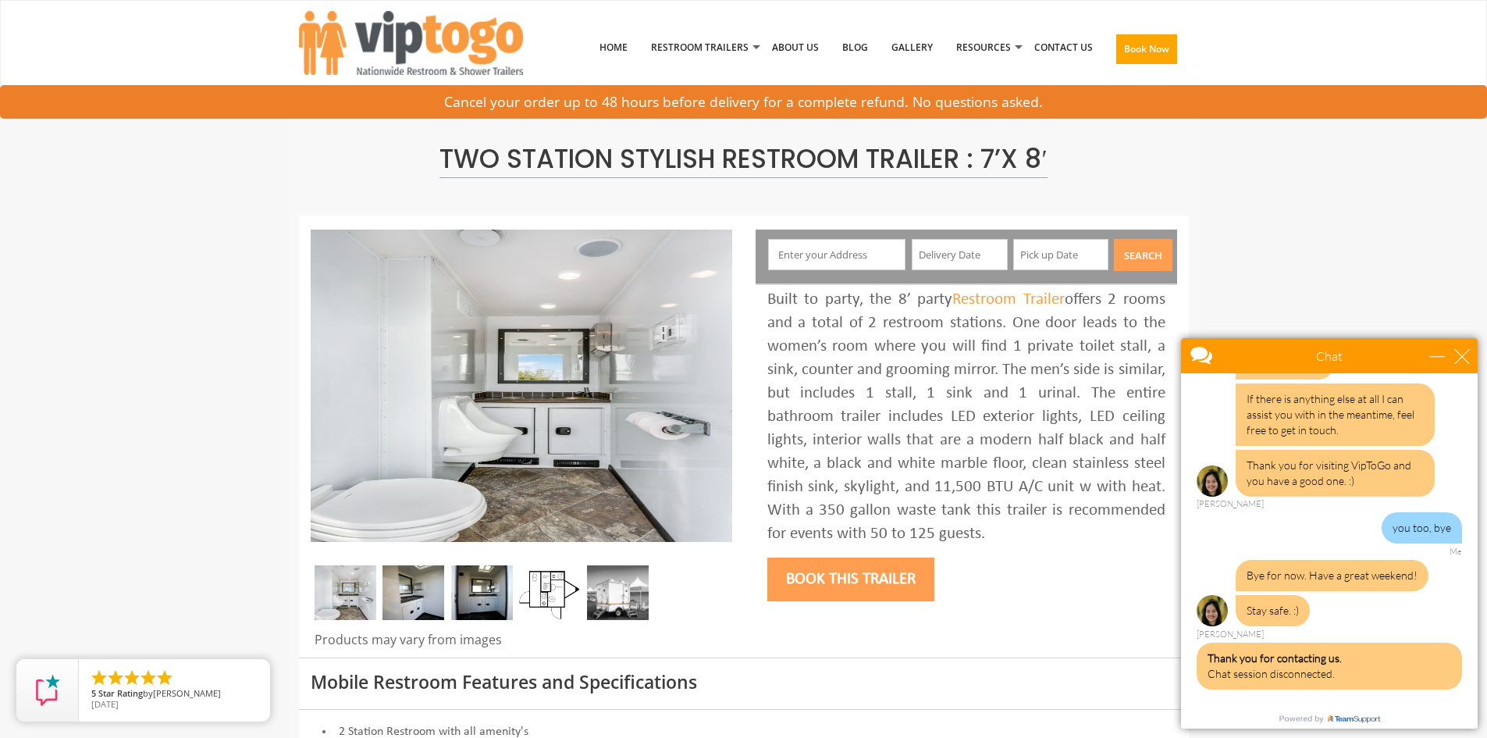
scroll to position [1801, 0]
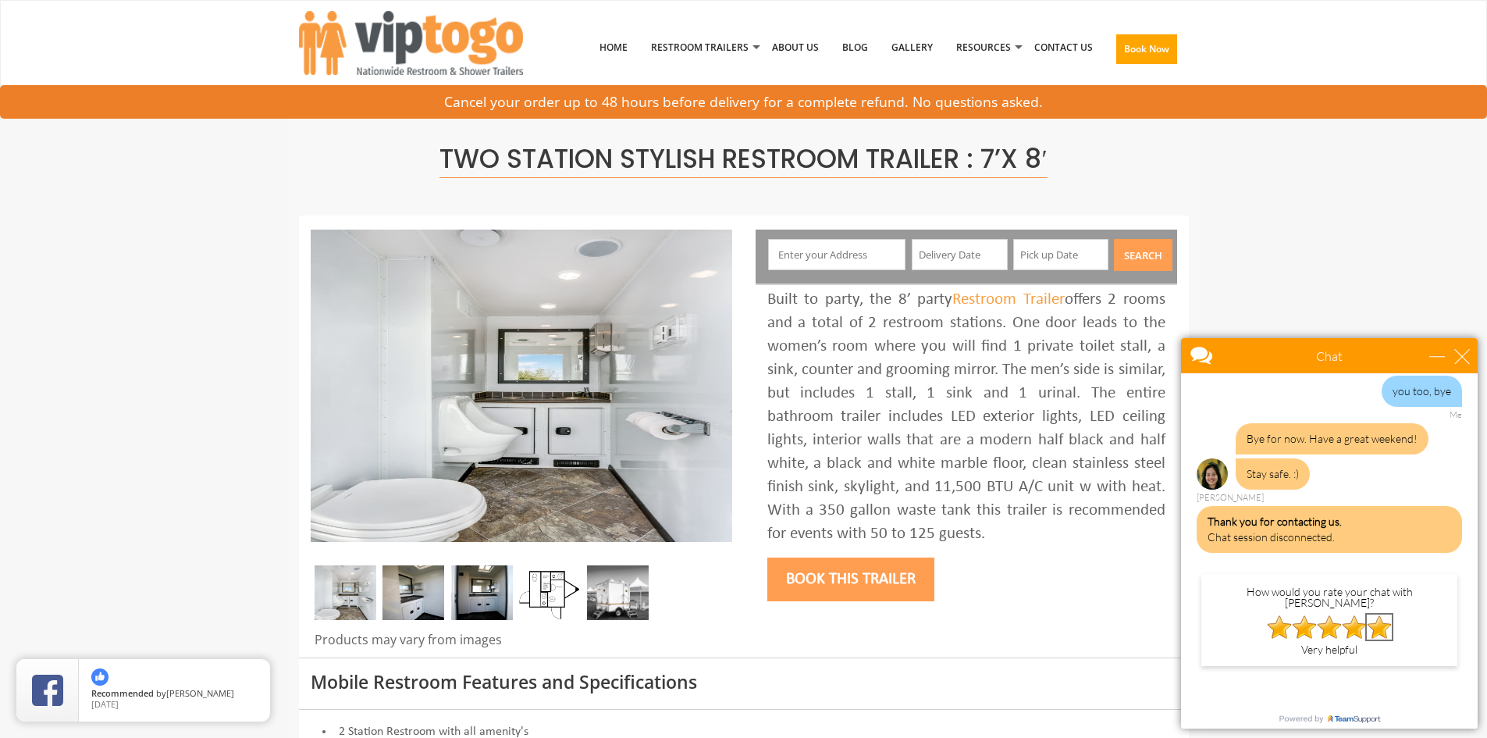
click at [1376, 614] on img at bounding box center [1379, 626] width 25 height 25
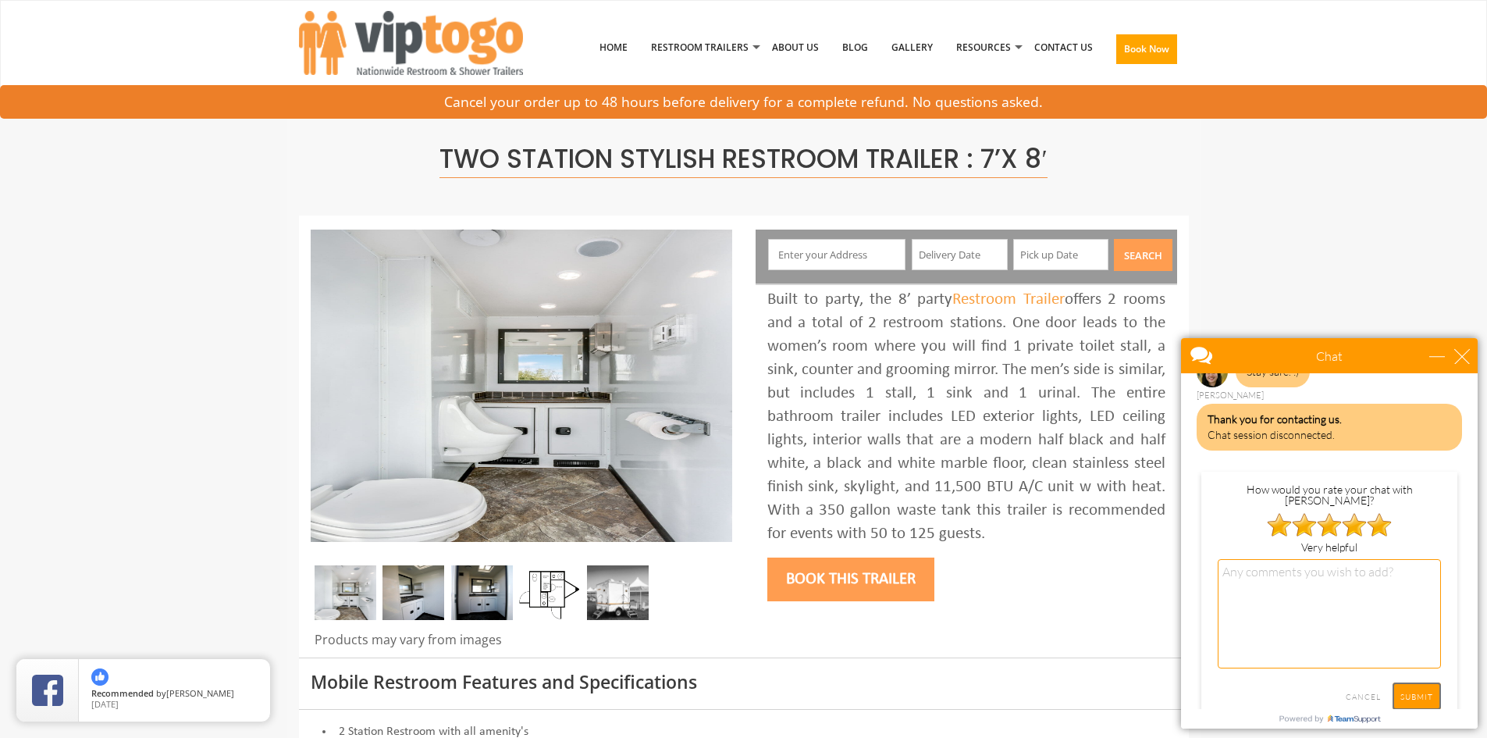
click at [1411, 682] on input "SUBMIT" at bounding box center [1417, 695] width 48 height 27
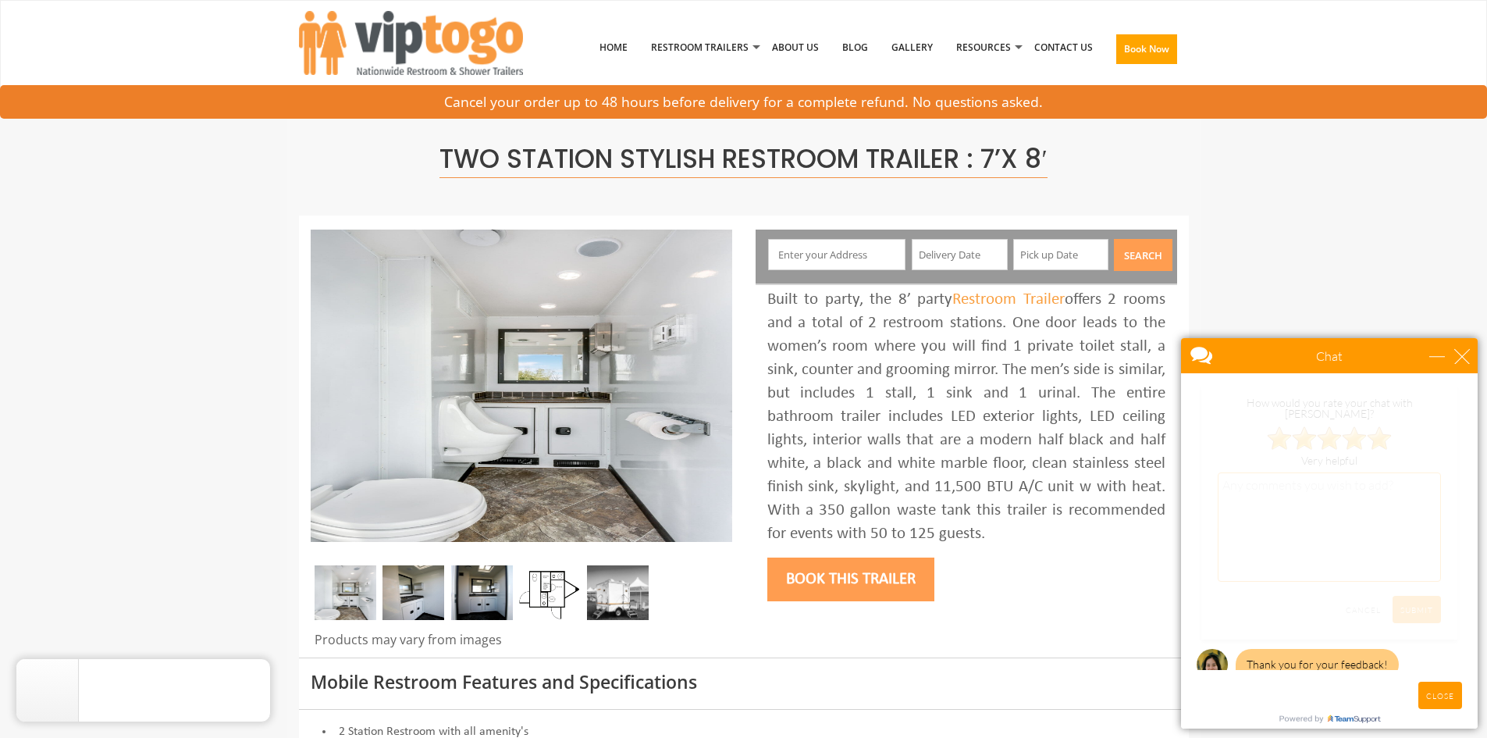
scroll to position [1669, 0]
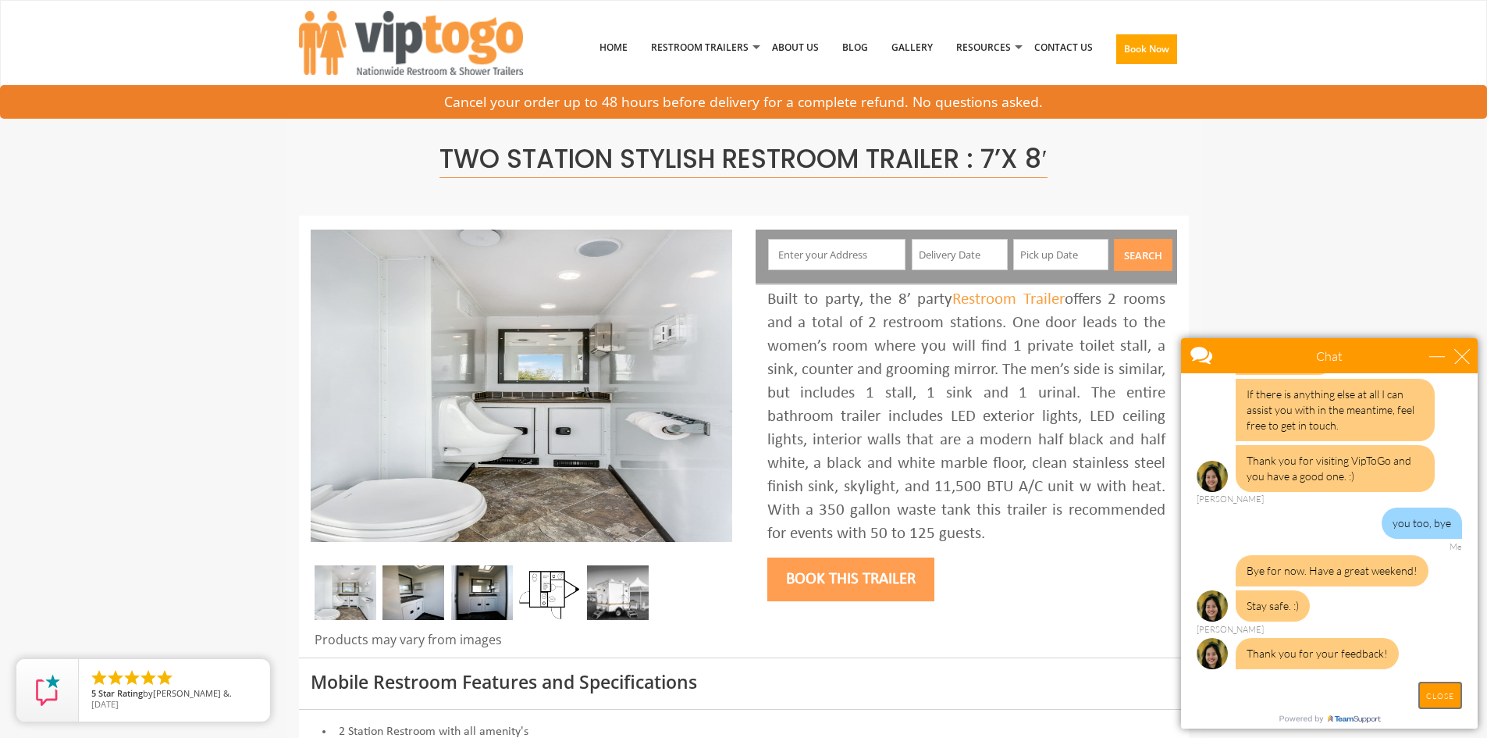
click at [1446, 695] on input "CLOSE" at bounding box center [1440, 695] width 44 height 27
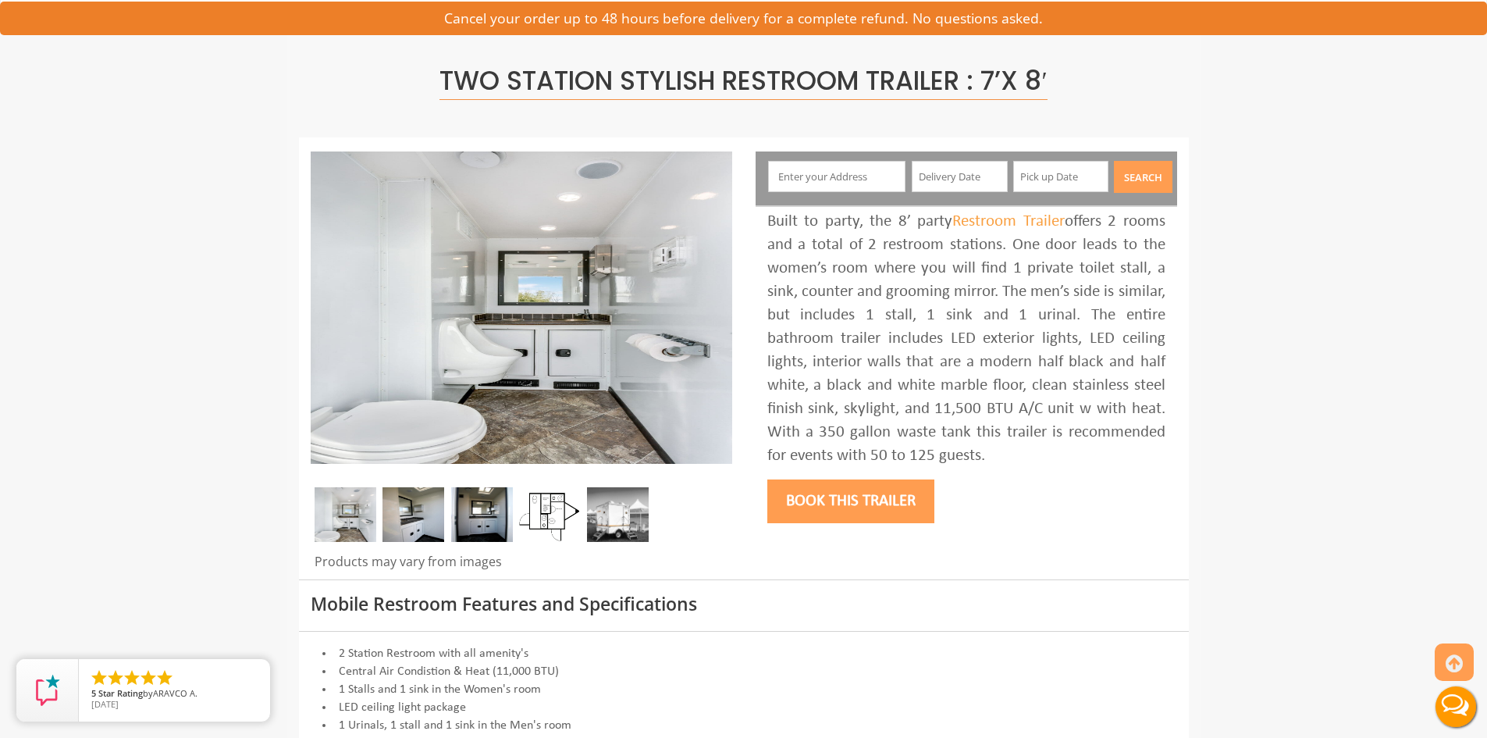
scroll to position [156, 0]
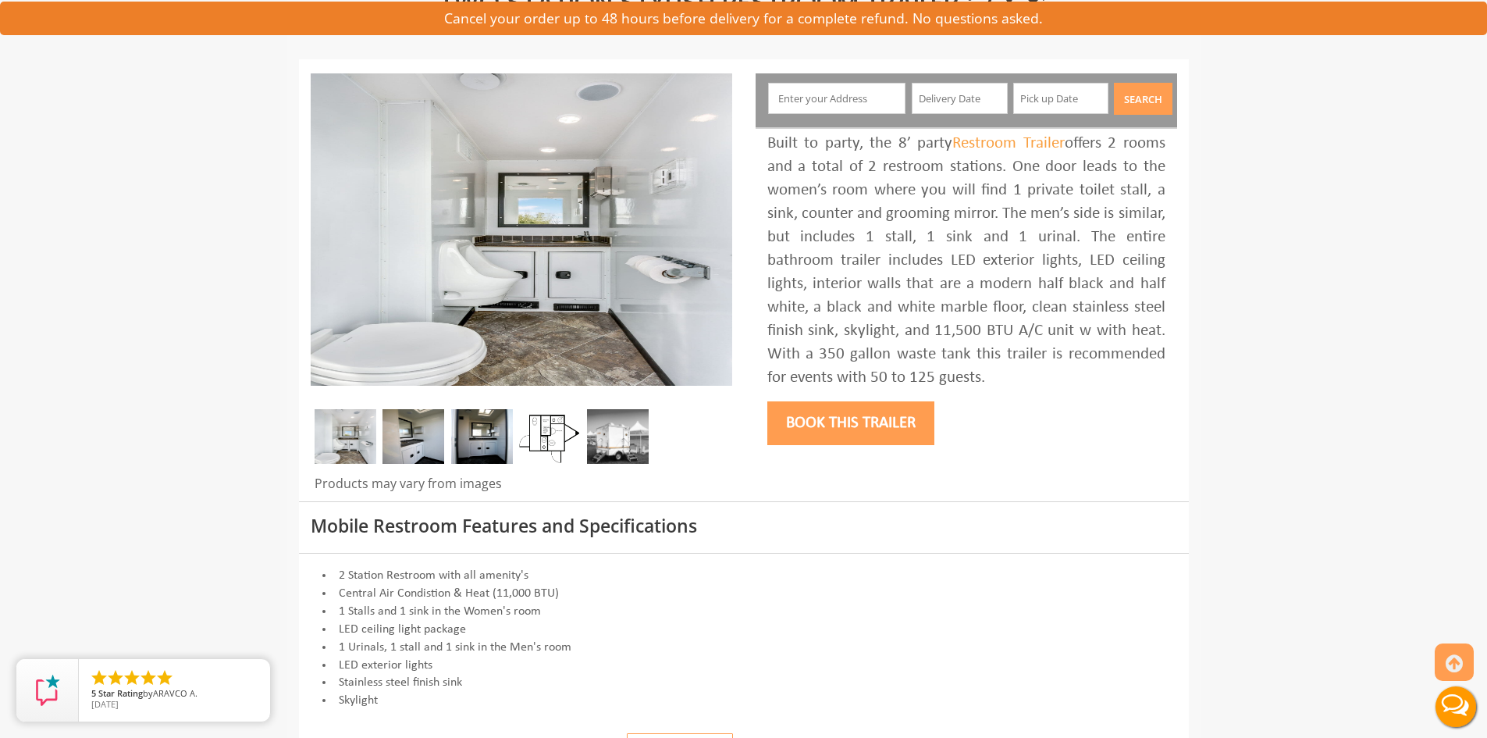
click at [410, 442] on img at bounding box center [414, 436] width 62 height 55
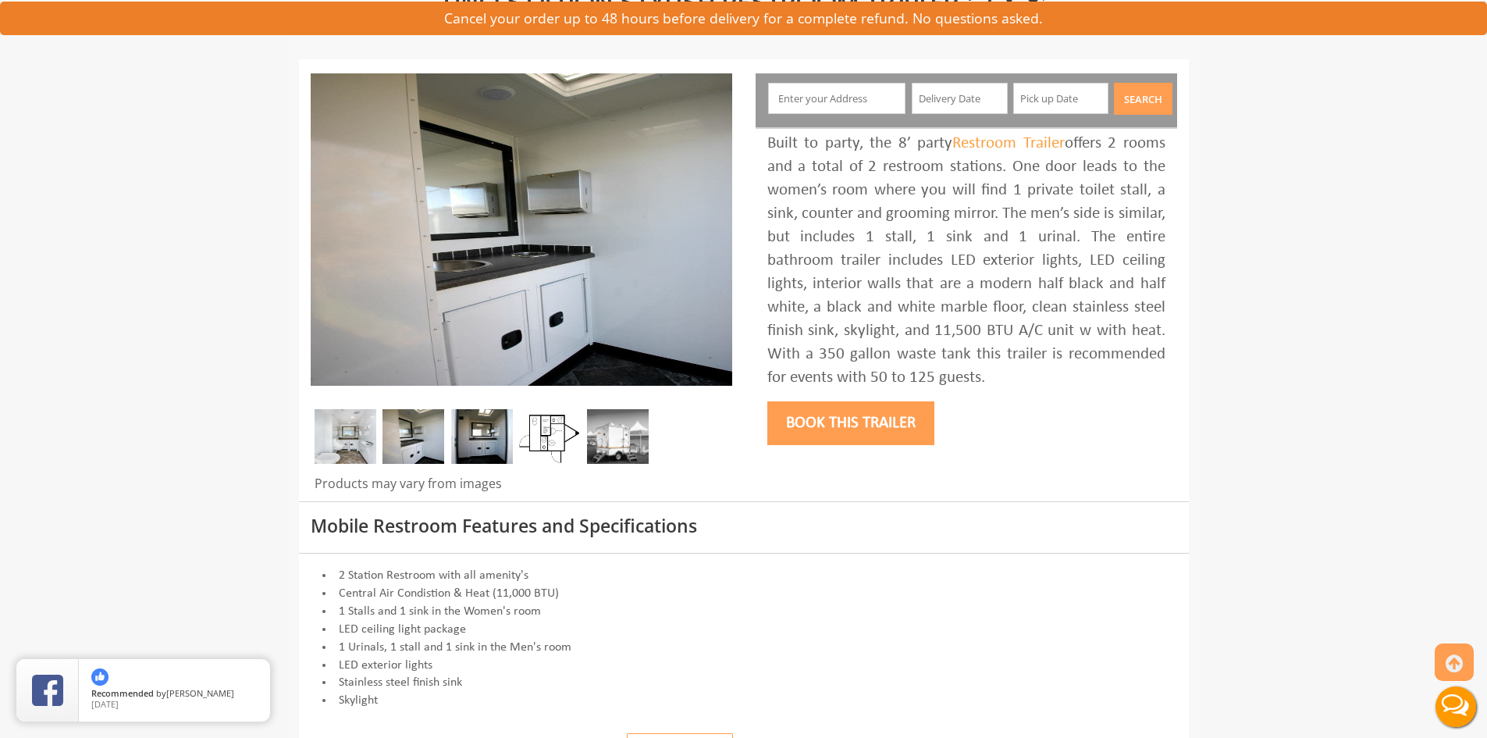
click at [475, 431] on img at bounding box center [482, 436] width 62 height 55
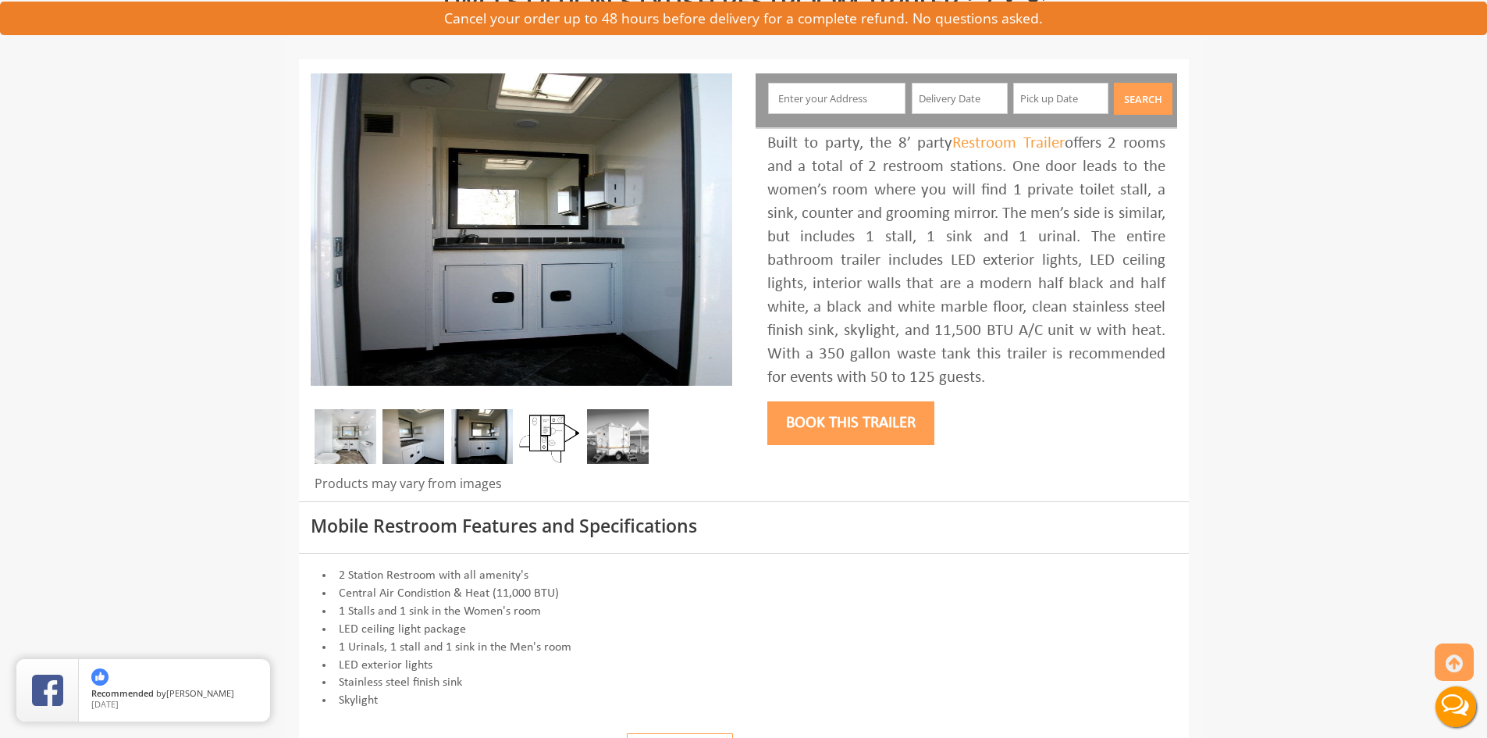
click at [543, 439] on img at bounding box center [550, 436] width 62 height 55
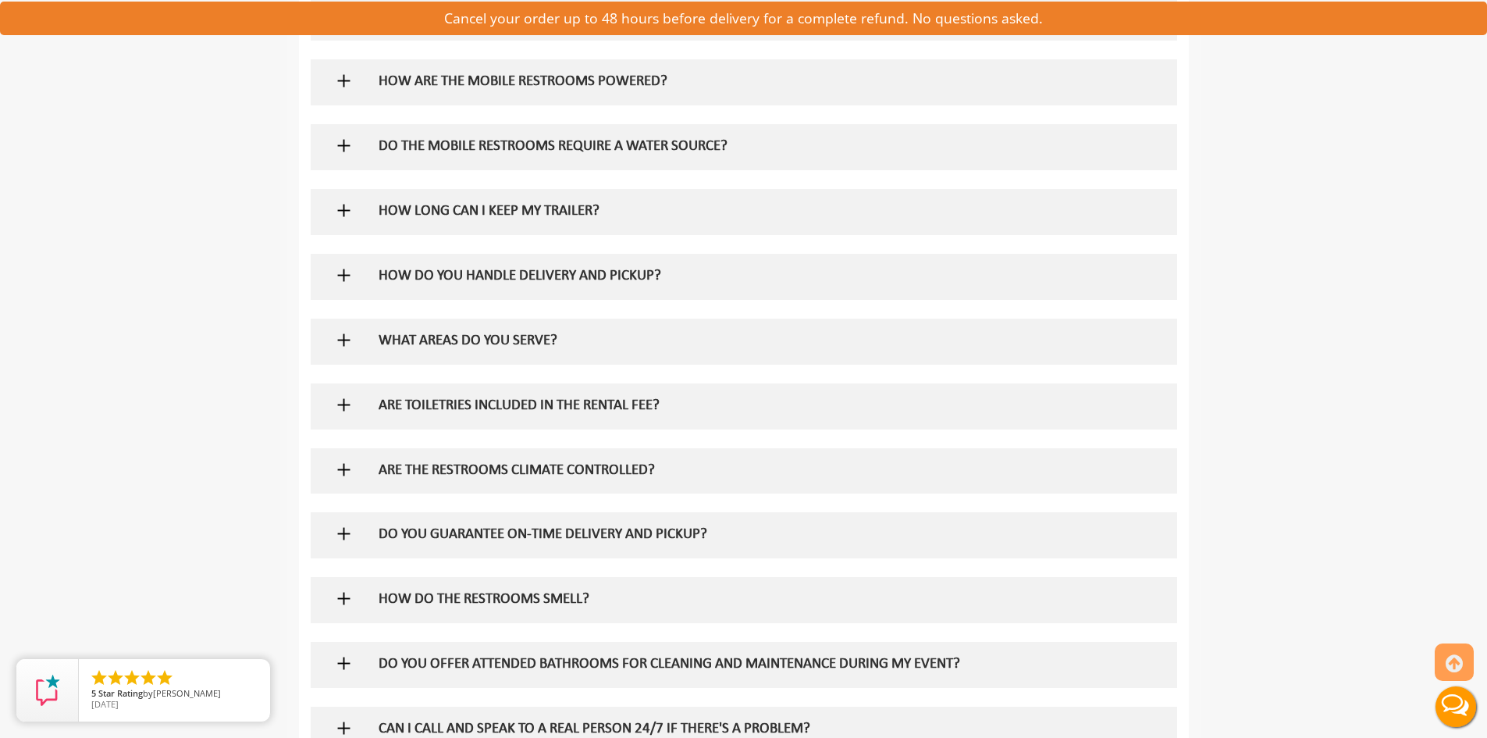
scroll to position [1093, 0]
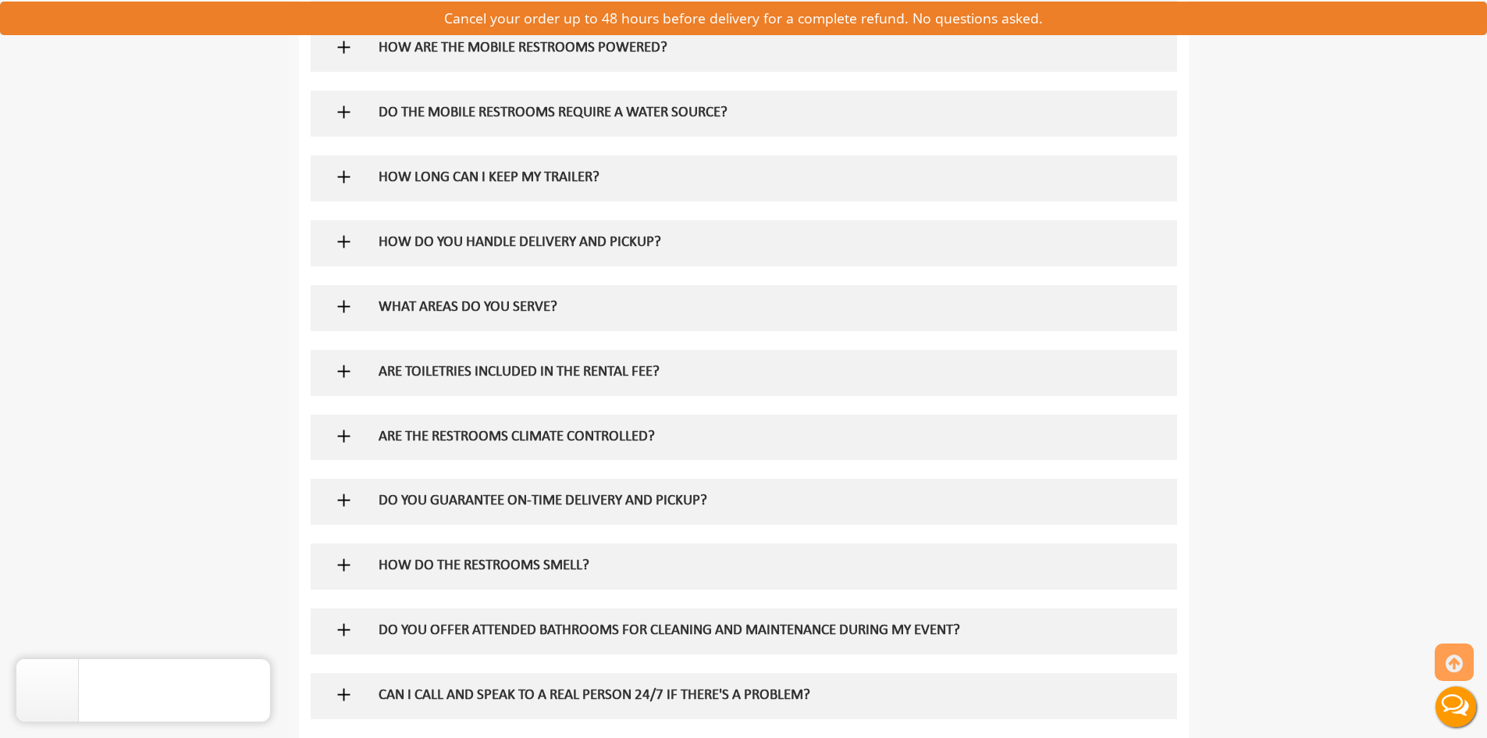
click at [347, 569] on img at bounding box center [344, 565] width 20 height 20
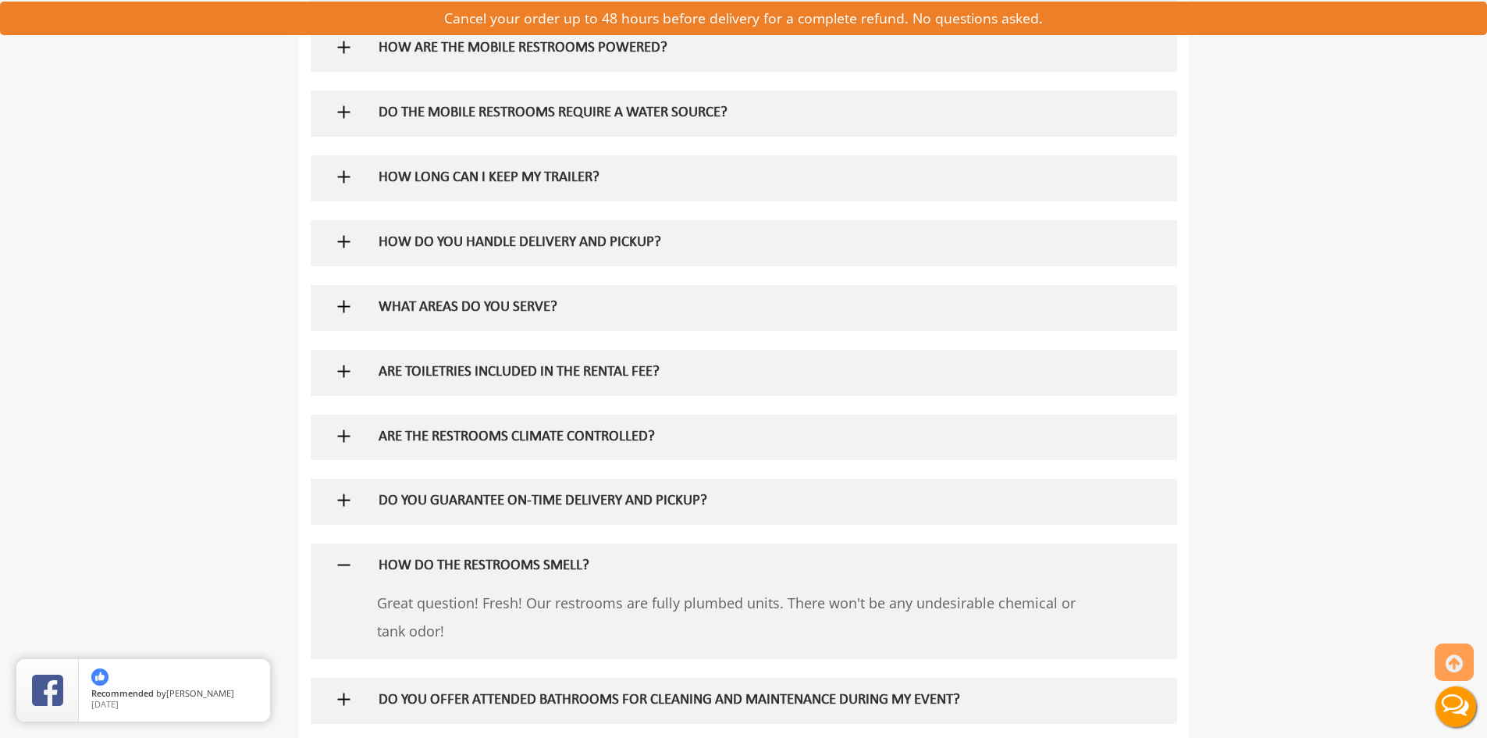
click at [345, 436] on img at bounding box center [344, 436] width 20 height 20
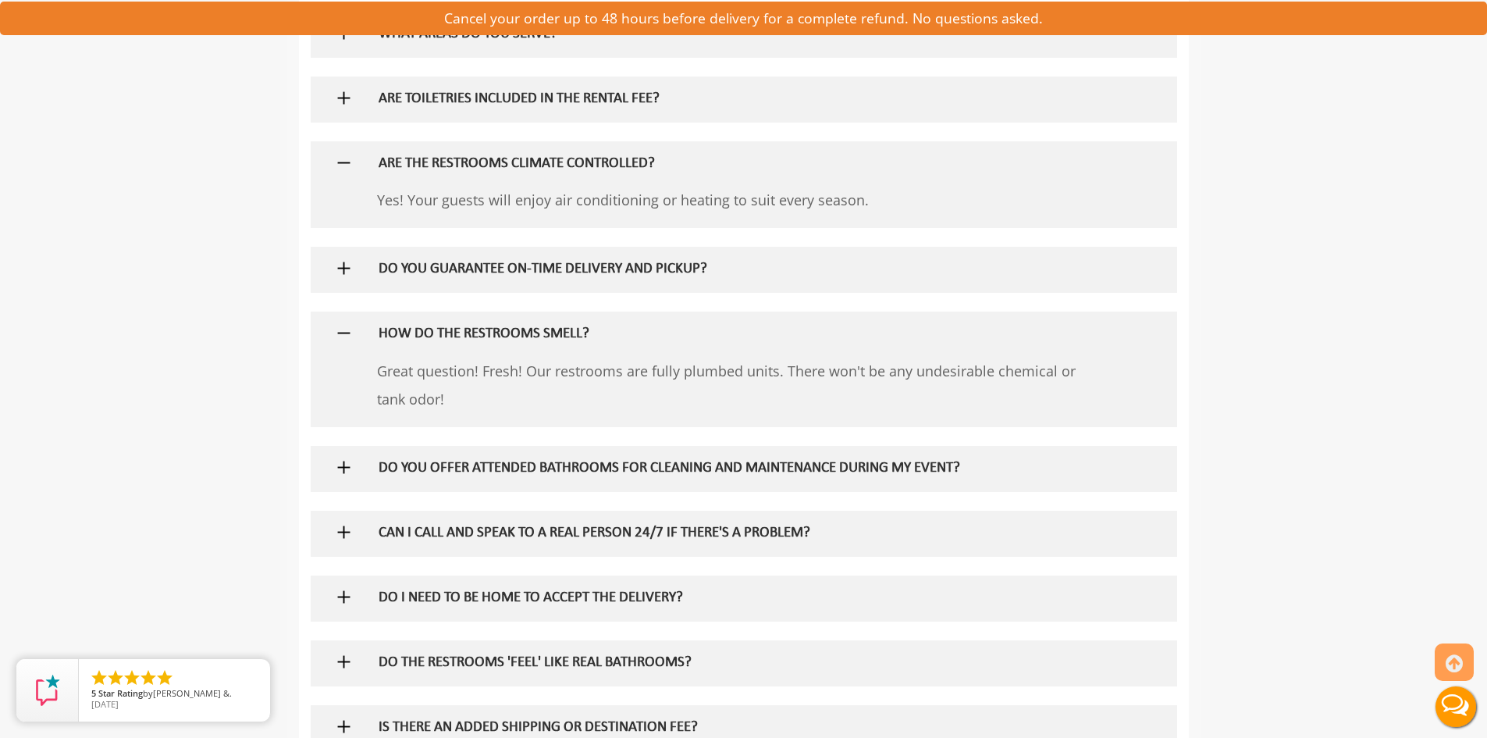
scroll to position [1405, 0]
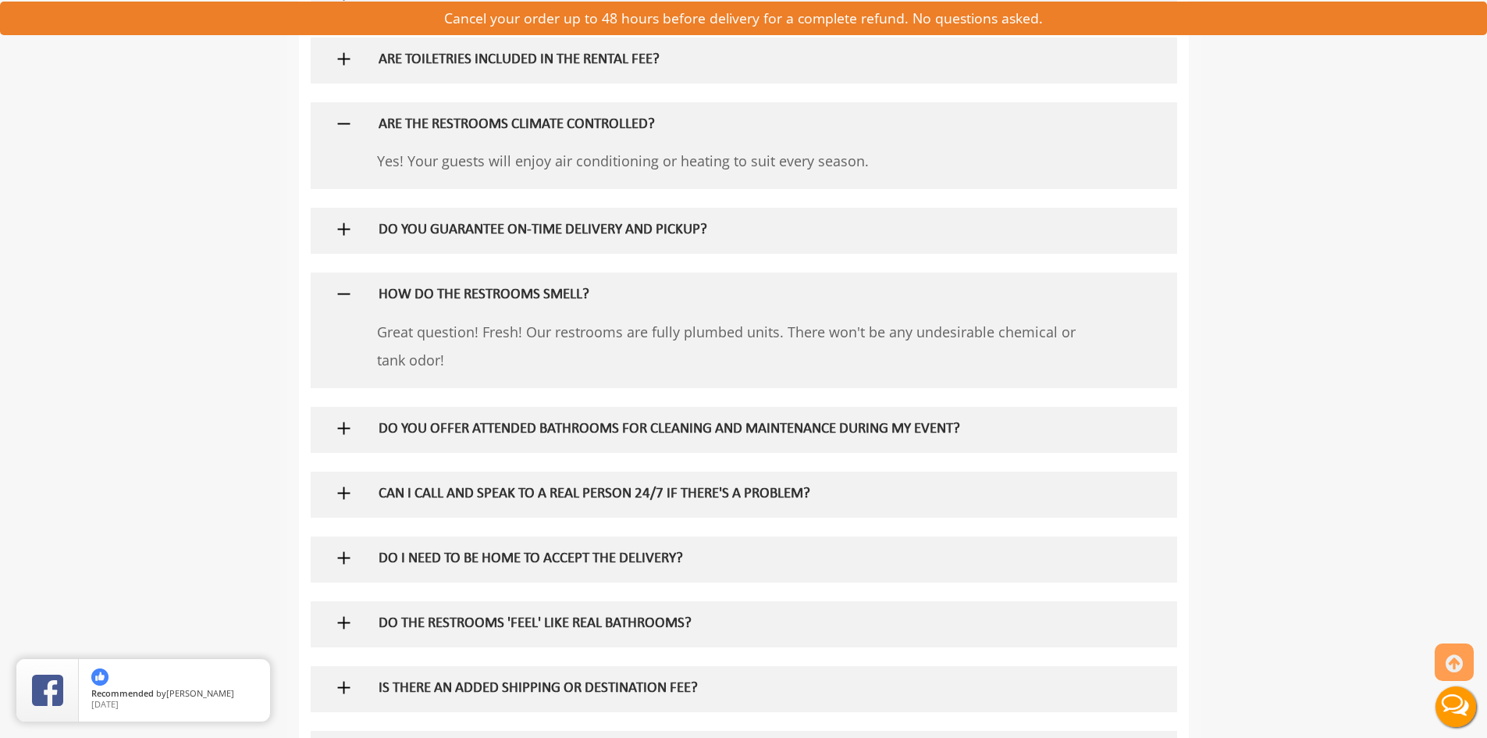
click at [343, 430] on img at bounding box center [344, 428] width 20 height 20
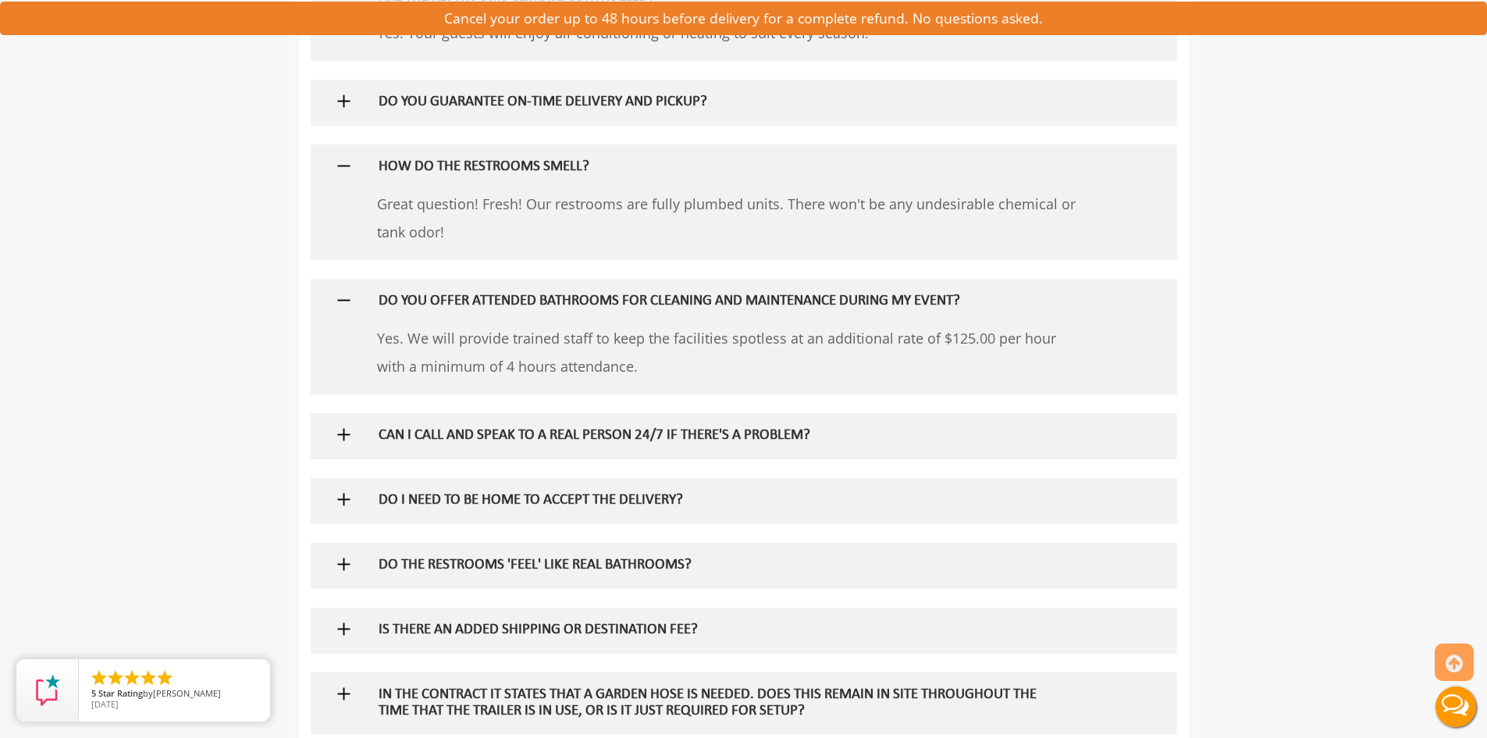
scroll to position [1561, 0]
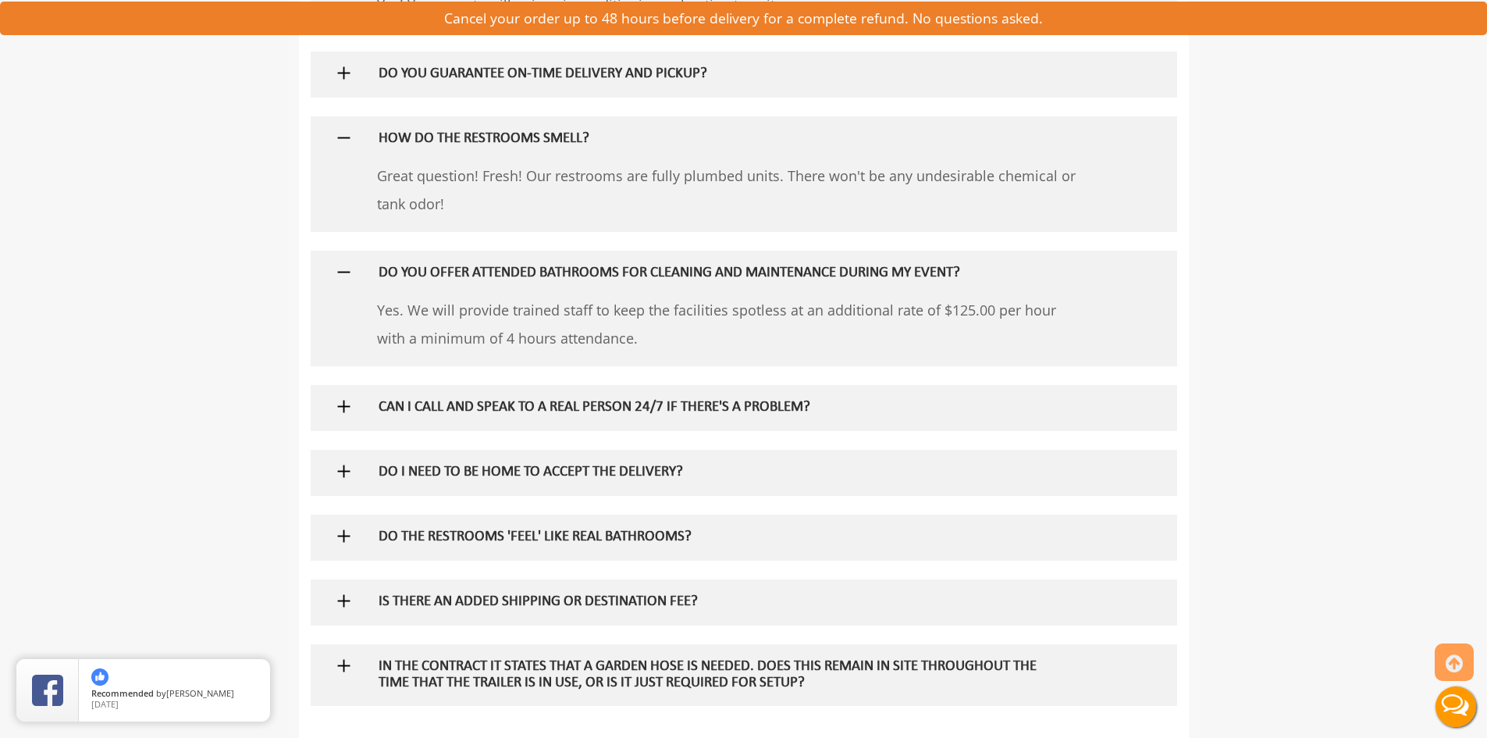
click at [346, 543] on img at bounding box center [344, 536] width 20 height 20
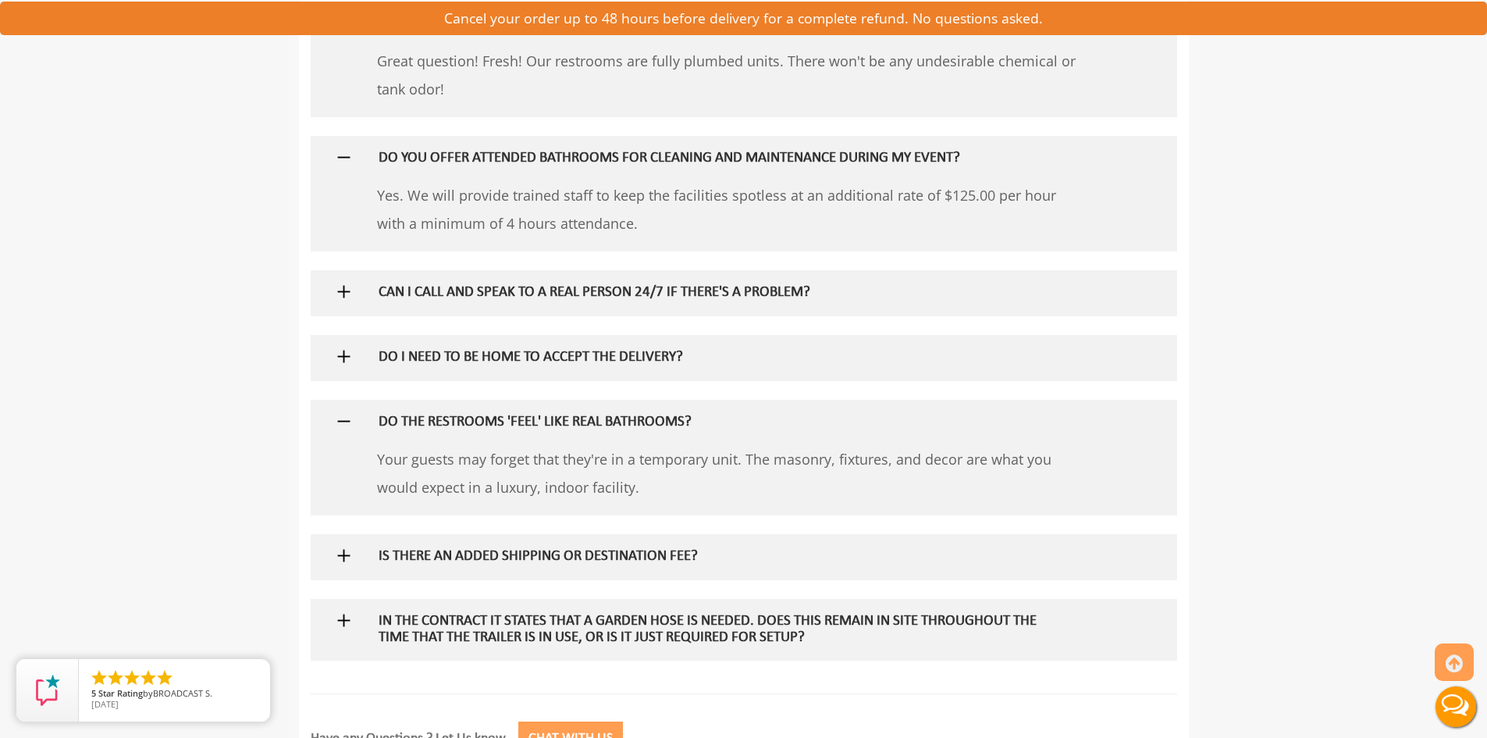
scroll to position [1717, 0]
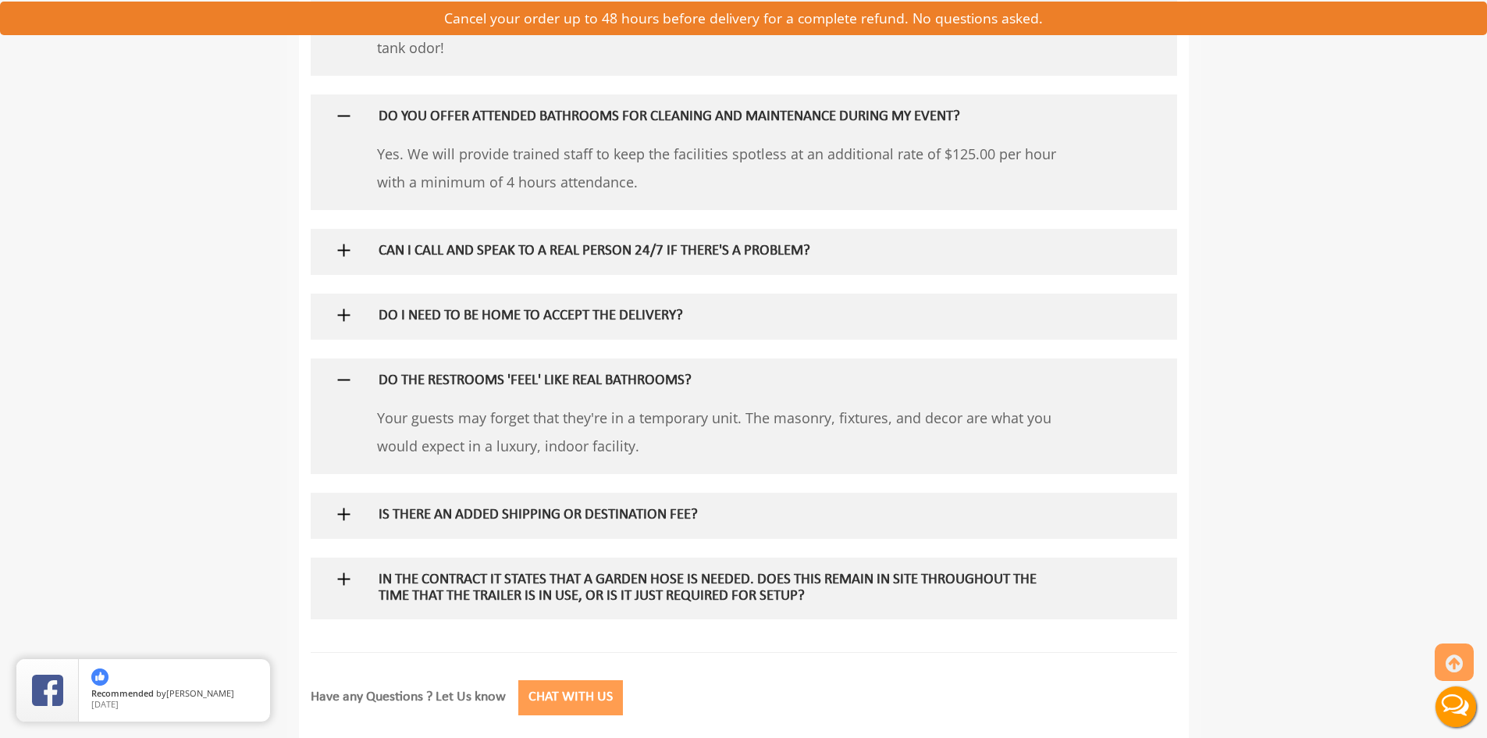
click at [341, 515] on img at bounding box center [344, 514] width 20 height 20
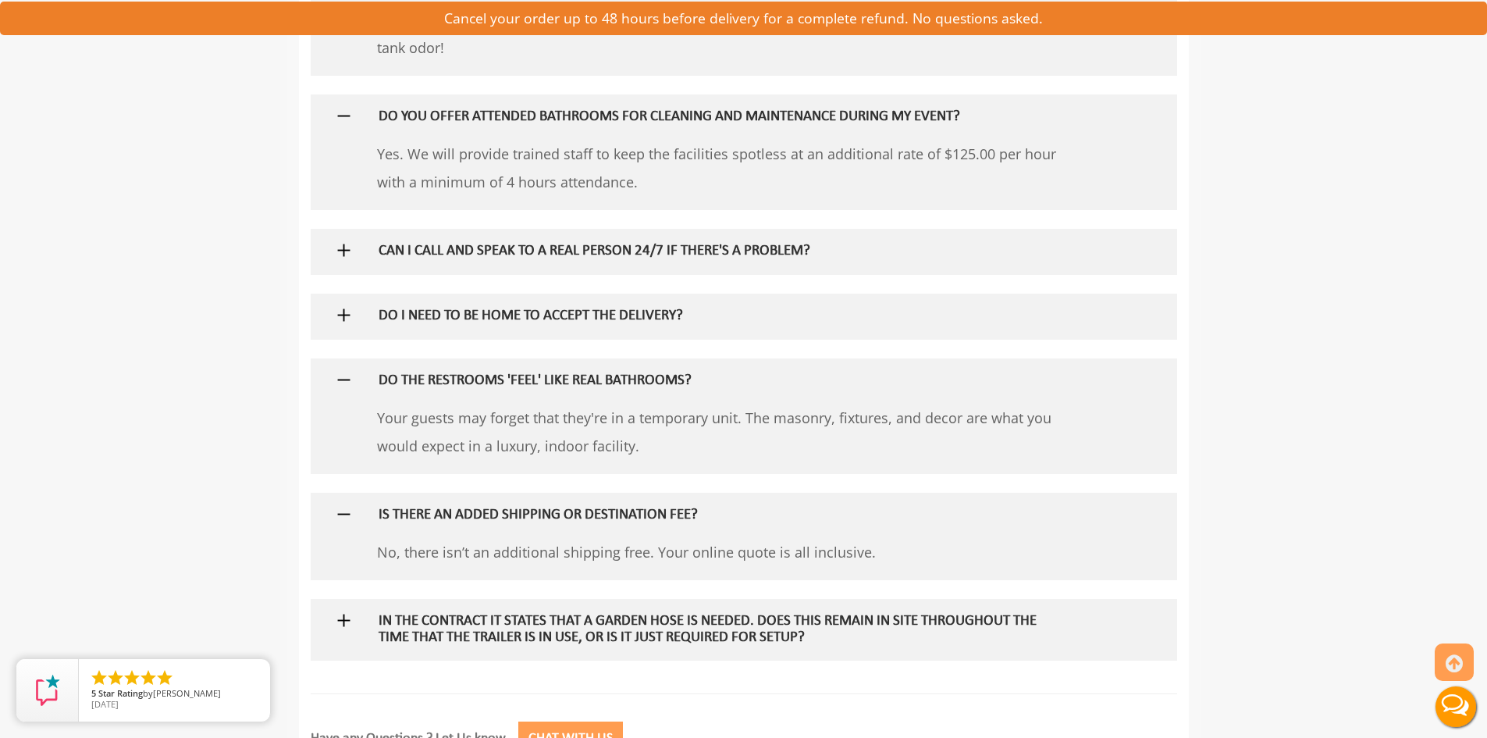
click at [341, 624] on img at bounding box center [344, 620] width 20 height 20
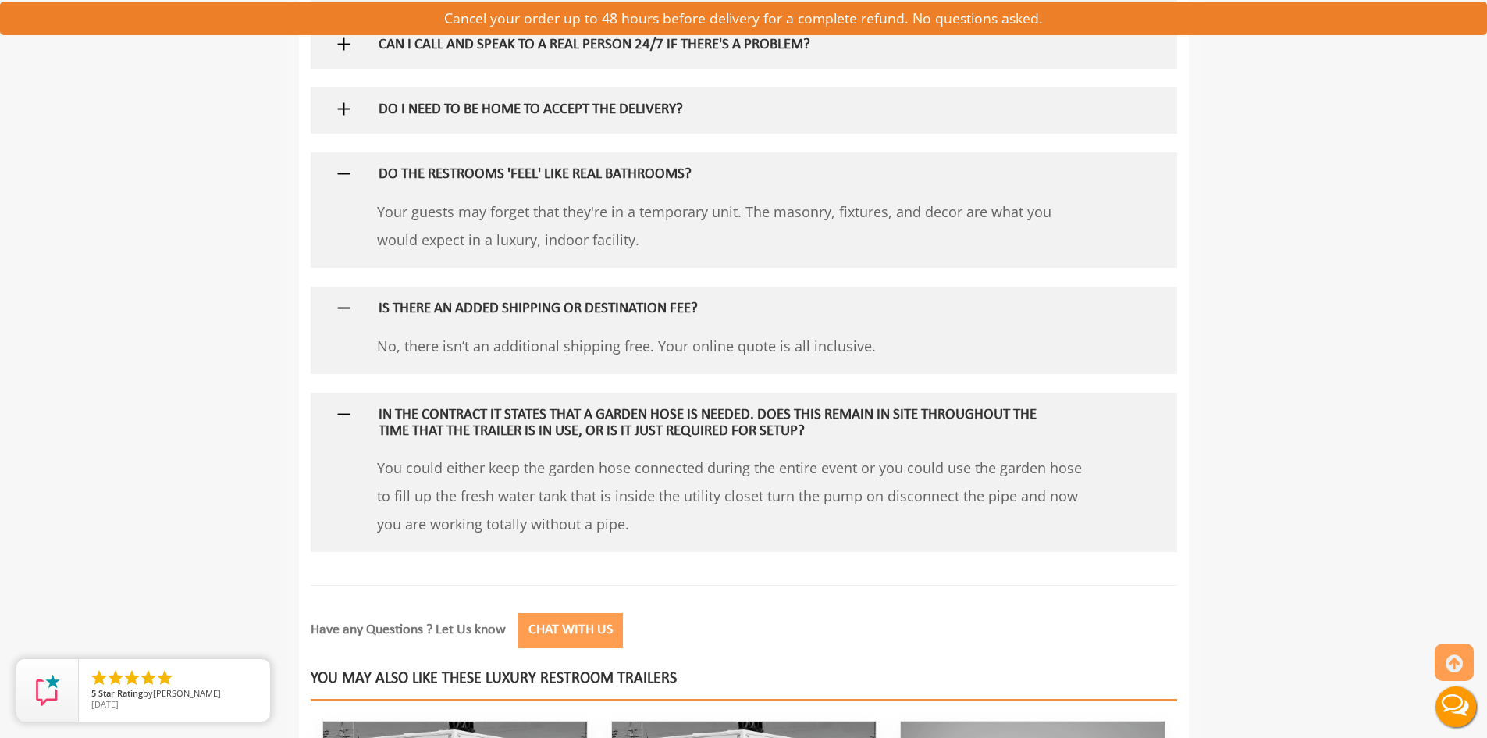
scroll to position [1952, 0]
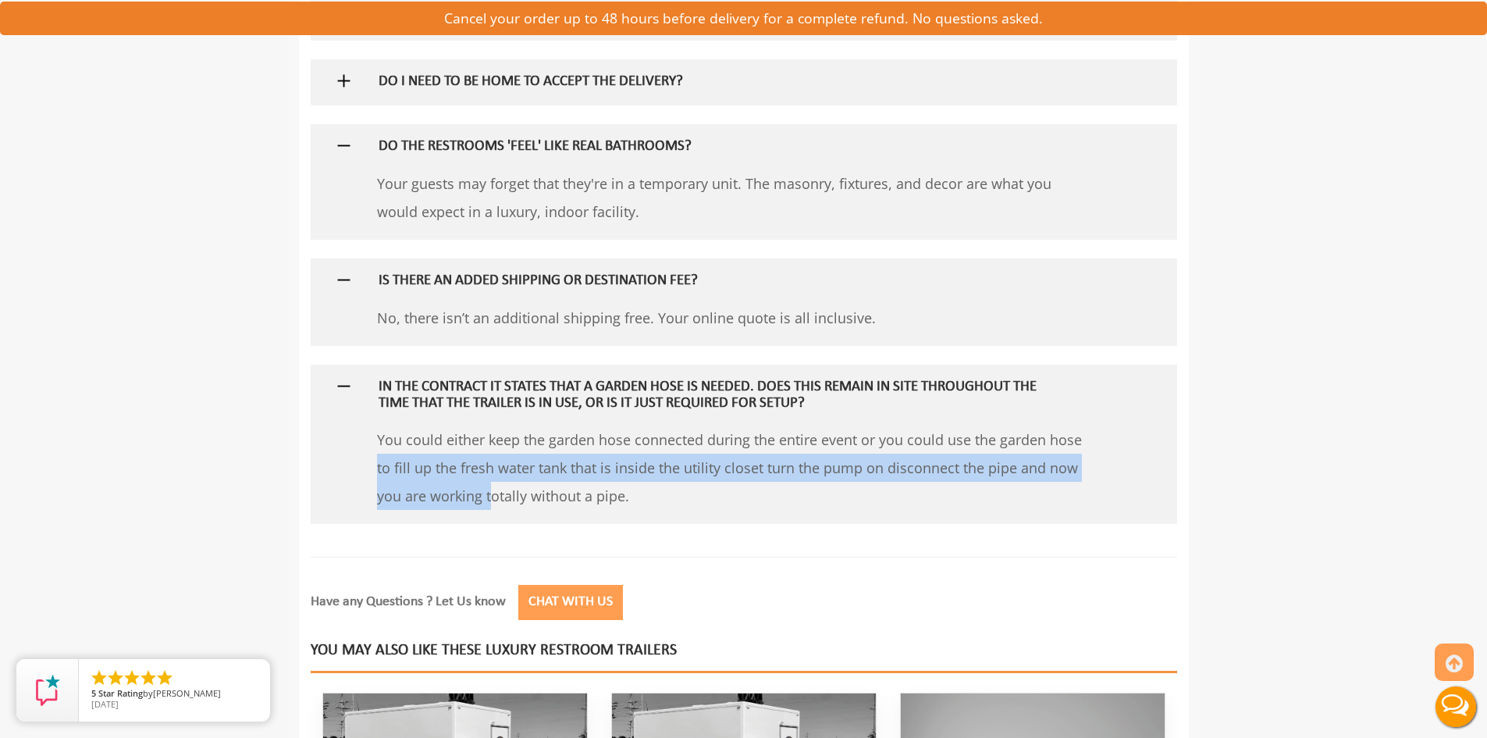
drag, startPoint x: 877, startPoint y: 443, endPoint x: 993, endPoint y: 473, distance: 119.5
click at [993, 473] on p "You could either keep the garden hose connected during the entire event or you …" at bounding box center [730, 467] width 707 height 84
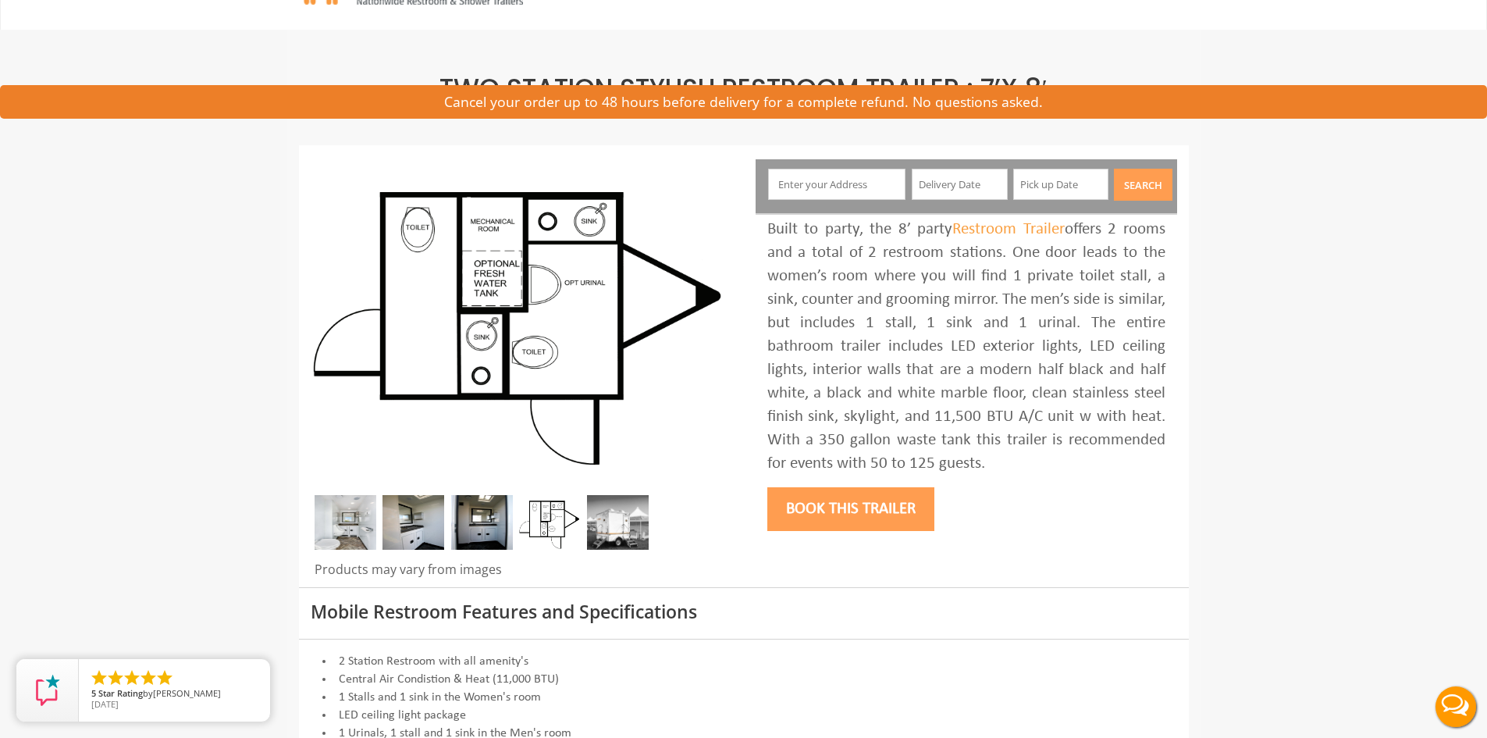
scroll to position [0, 0]
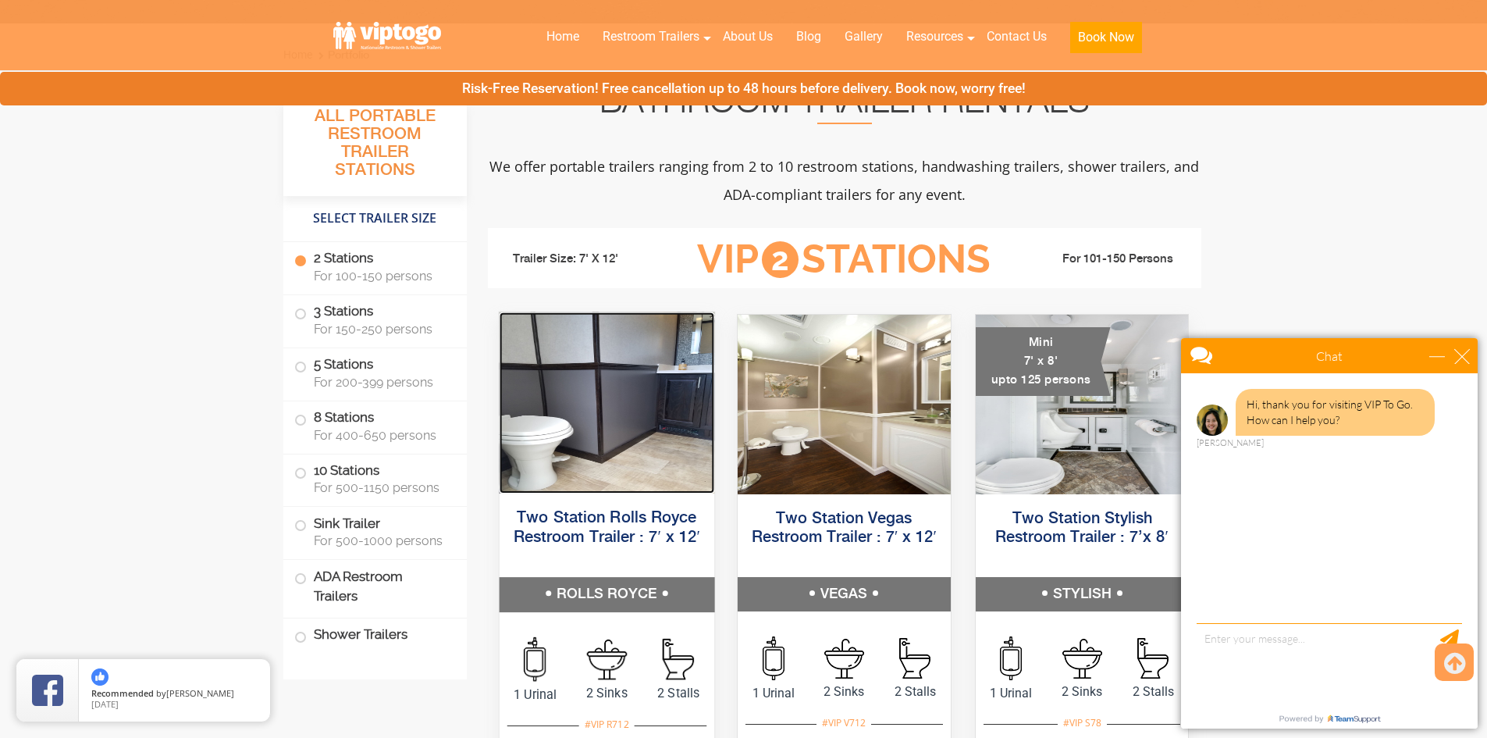
click at [636, 456] on img at bounding box center [606, 402] width 215 height 181
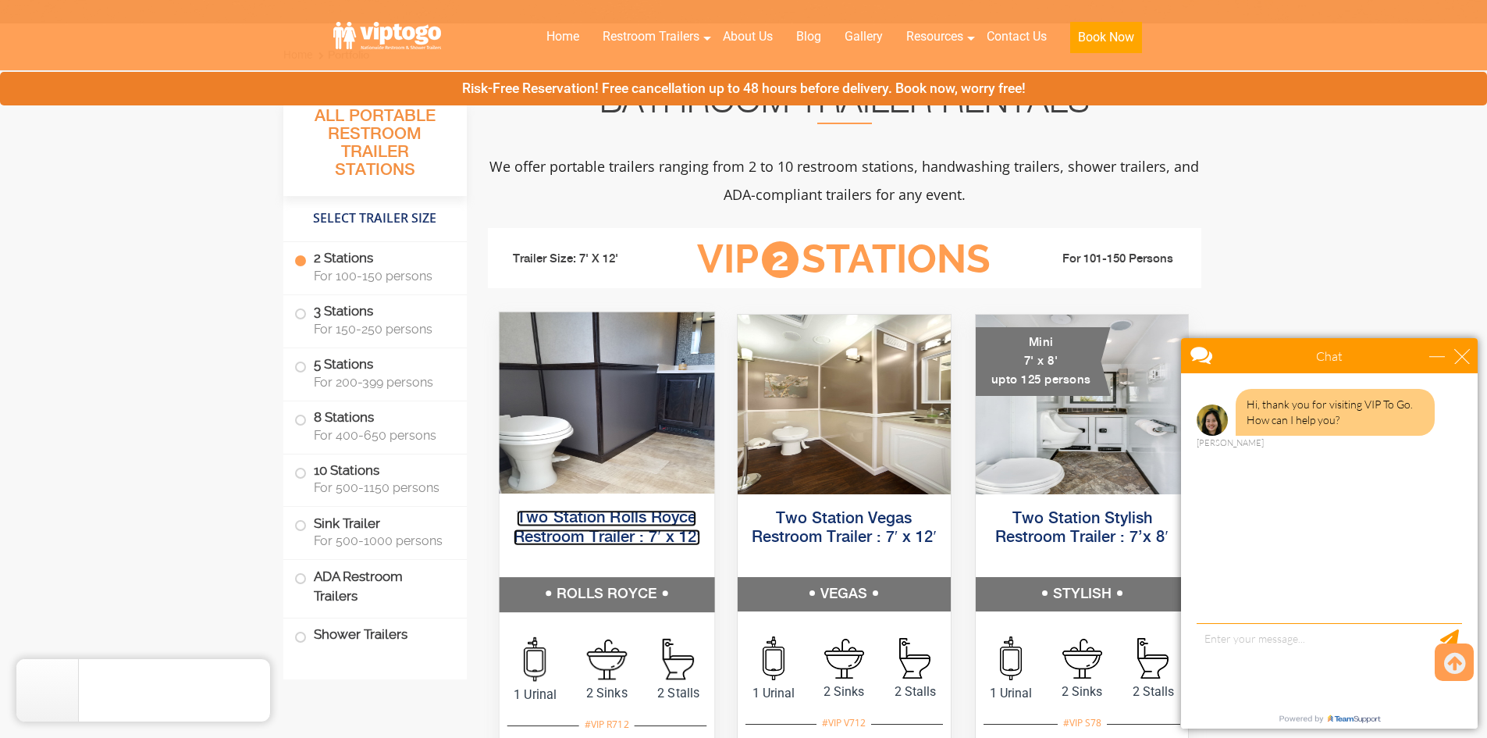
click at [606, 534] on link "Two Station Rolls Royce Restroom Trailer : 7′ x 12′" at bounding box center [606, 527] width 187 height 35
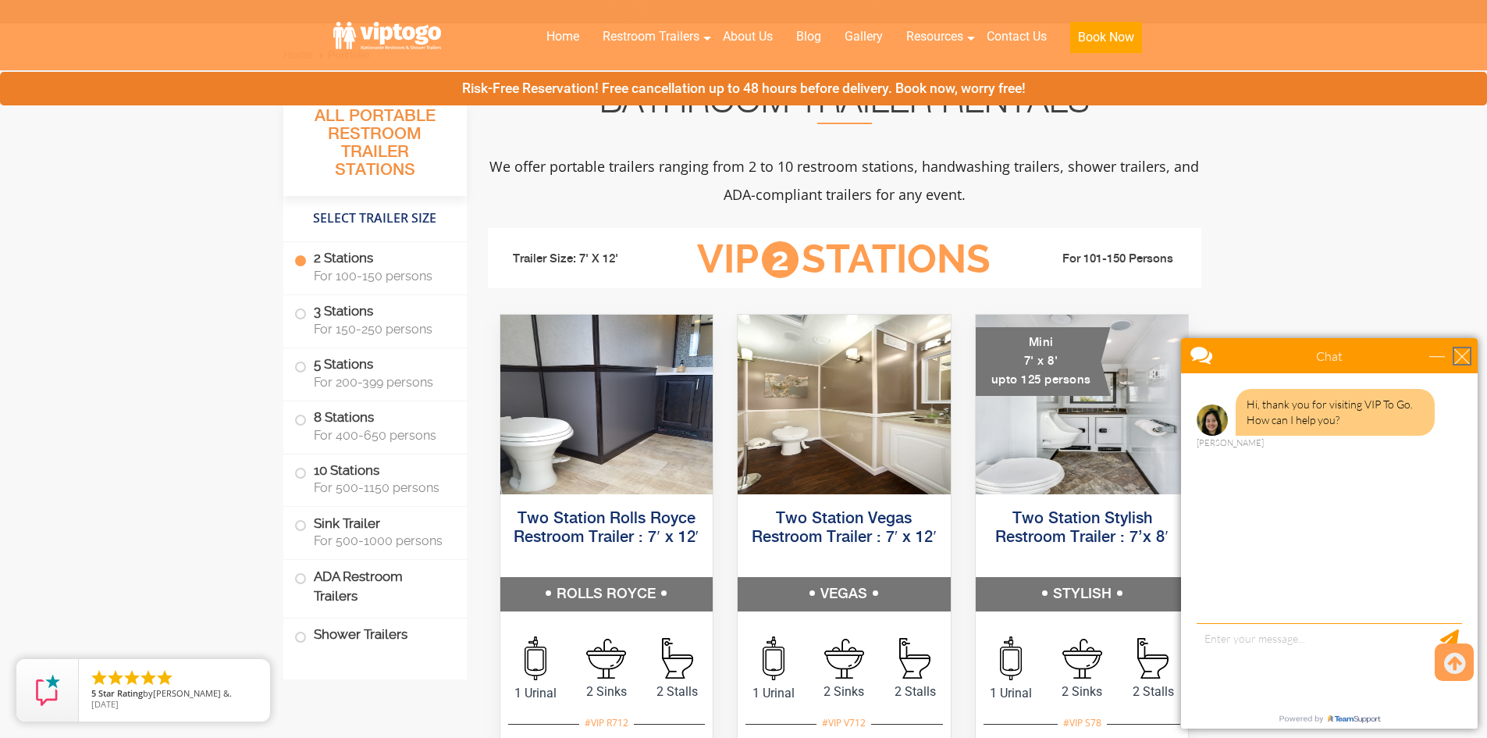
click at [1465, 352] on div "close" at bounding box center [1462, 356] width 16 height 16
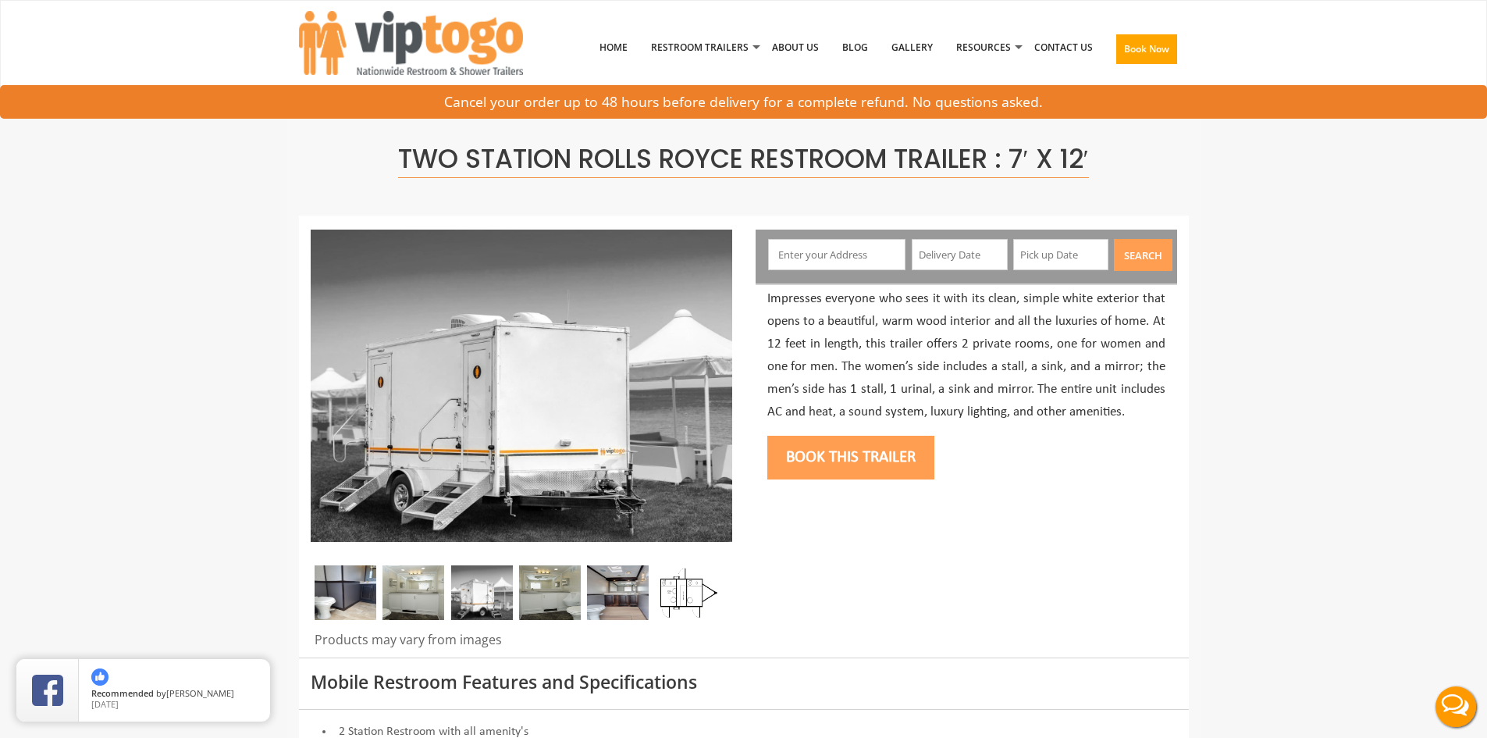
click at [359, 602] on img at bounding box center [346, 592] width 62 height 55
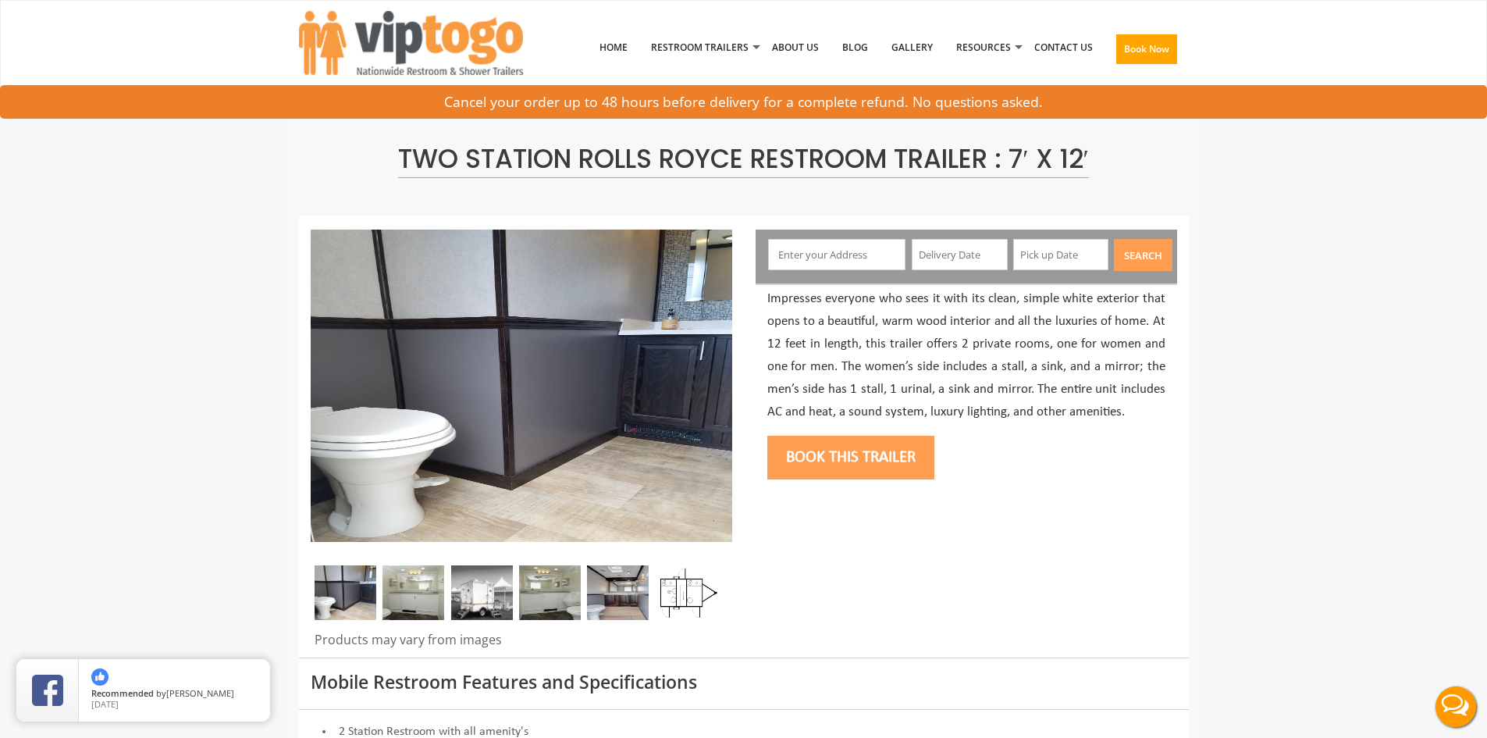
click at [407, 597] on img at bounding box center [414, 592] width 62 height 55
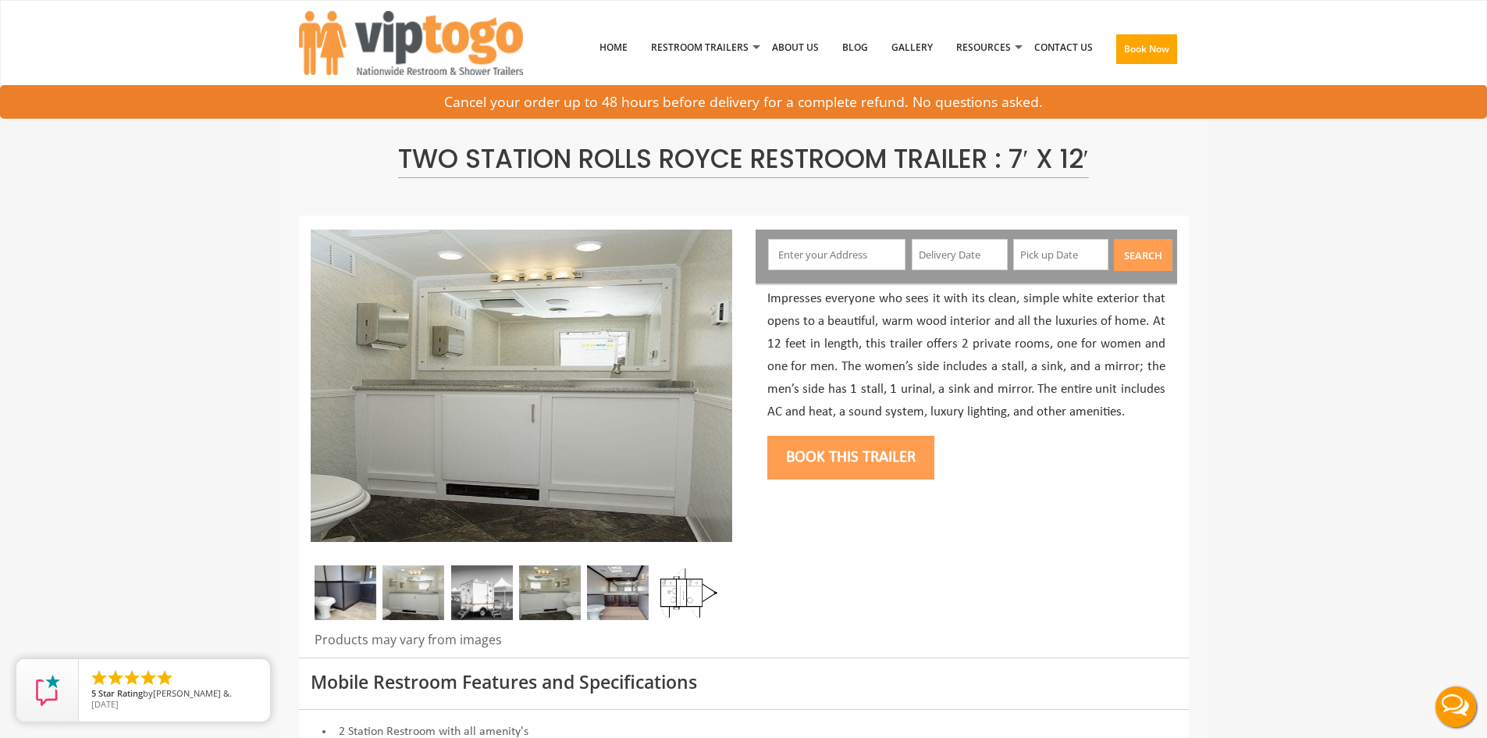
click at [486, 600] on img at bounding box center [482, 592] width 62 height 55
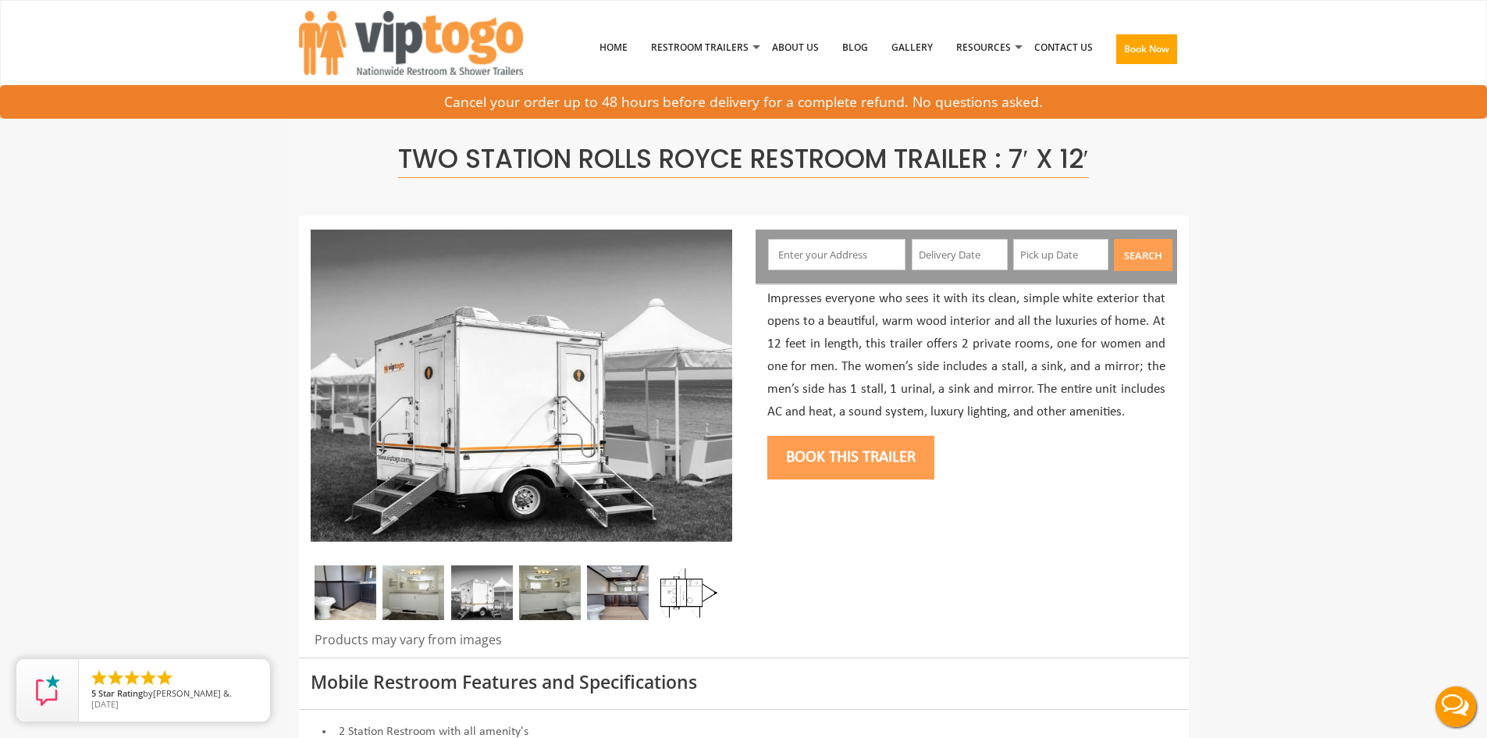
click at [561, 603] on img at bounding box center [550, 592] width 62 height 55
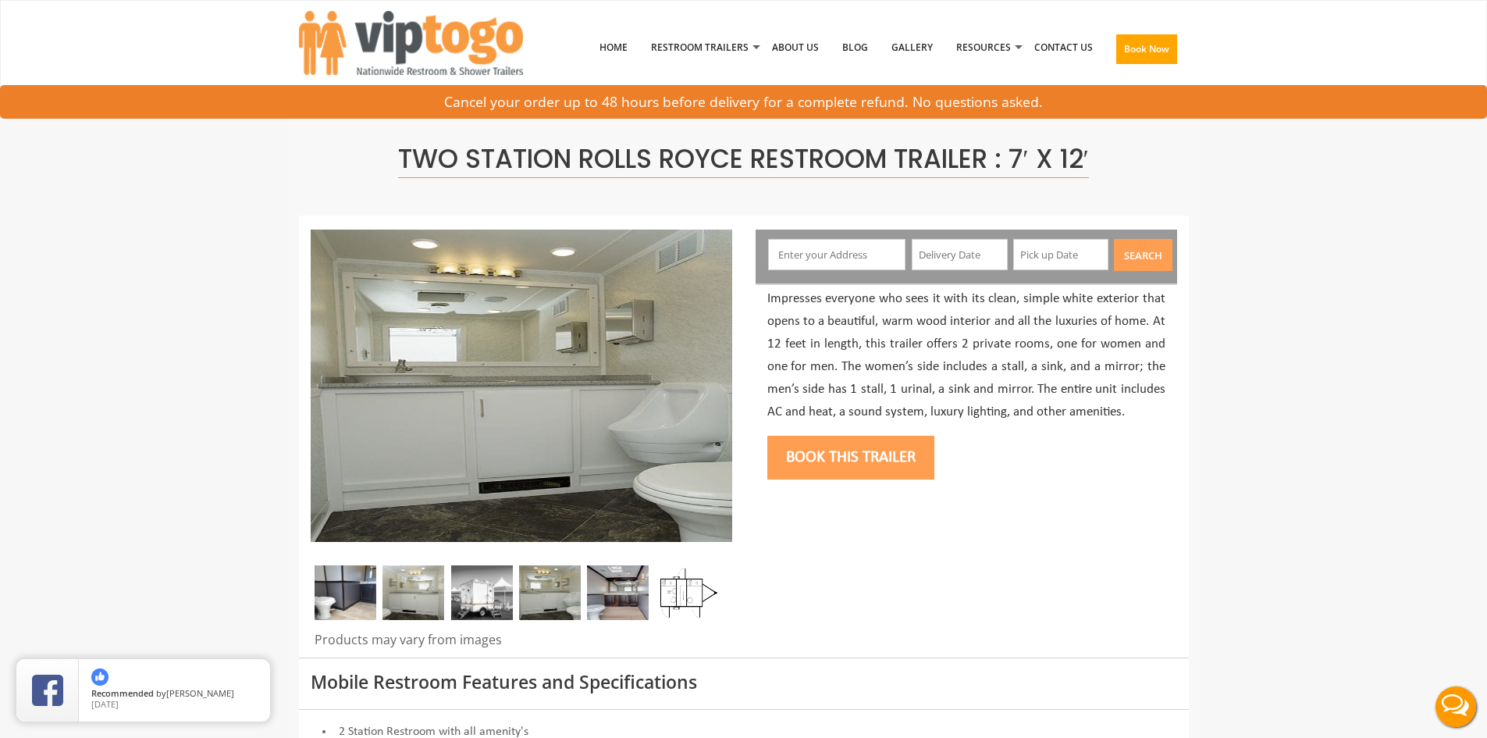
click at [628, 607] on img at bounding box center [618, 592] width 62 height 55
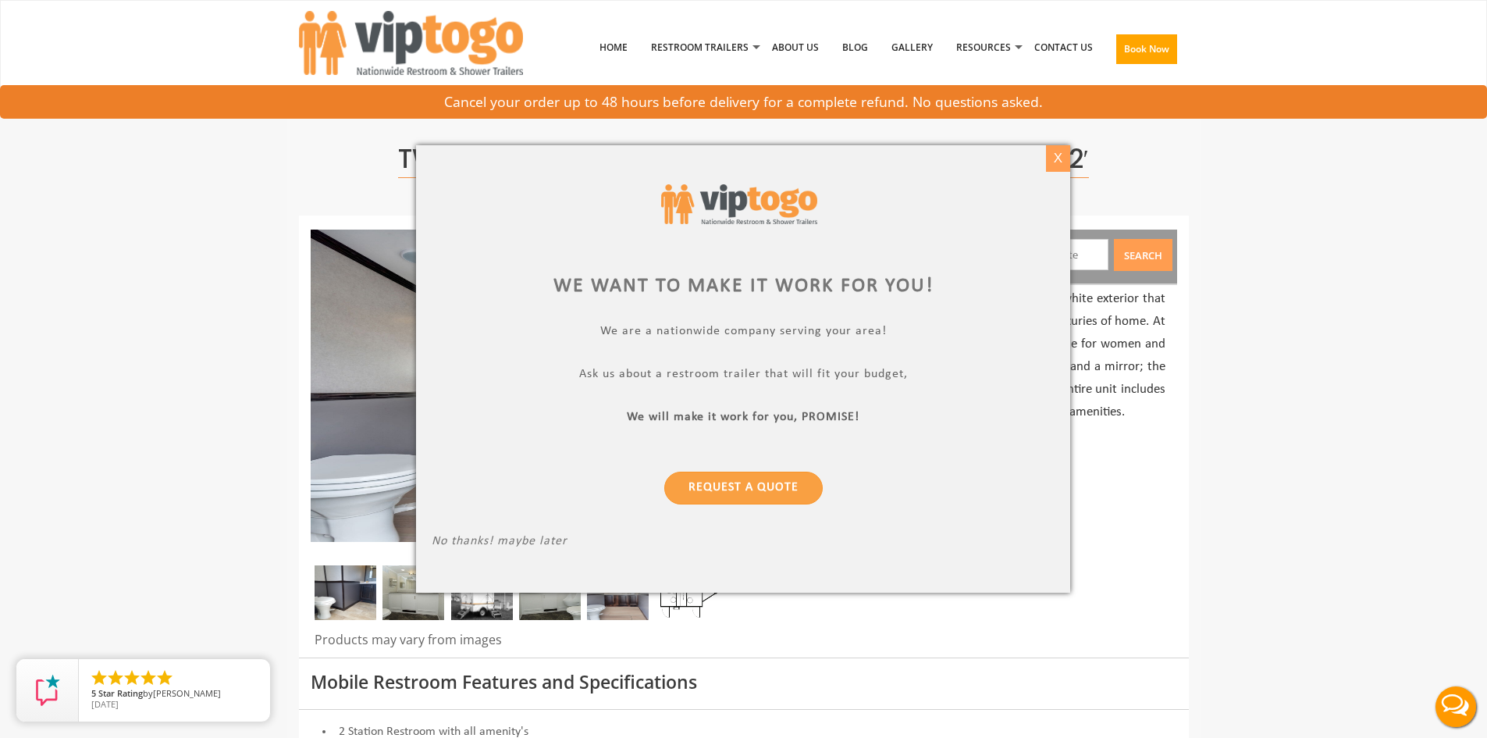
click at [1060, 163] on div "X" at bounding box center [1058, 158] width 24 height 27
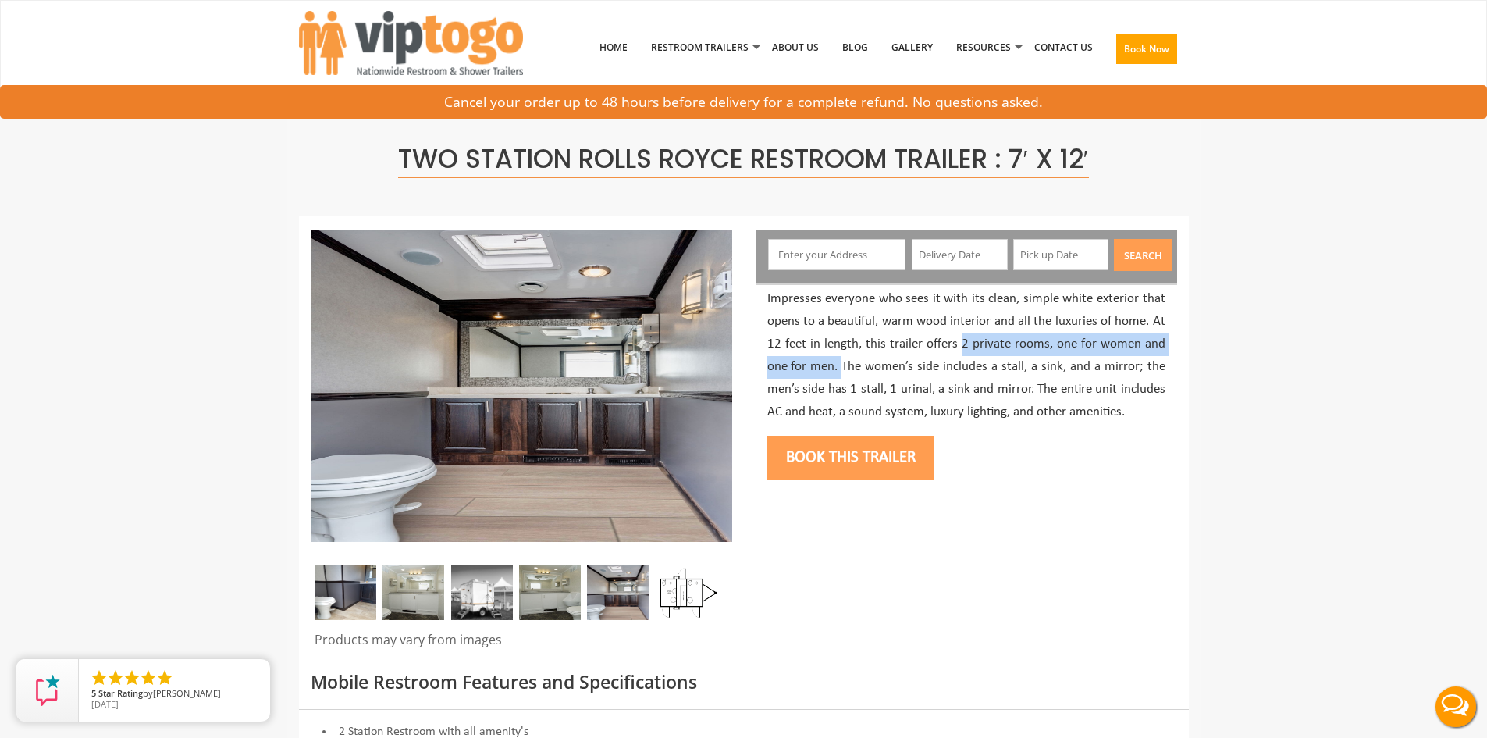
drag, startPoint x: 963, startPoint y: 343, endPoint x: 842, endPoint y: 369, distance: 123.9
click at [842, 369] on p "Impresses everyone who sees it with its clean, simple white exterior that opens…" at bounding box center [966, 355] width 398 height 135
copy p "2 private rooms, one for women and one for men."
